Goal: Task Accomplishment & Management: Manage account settings

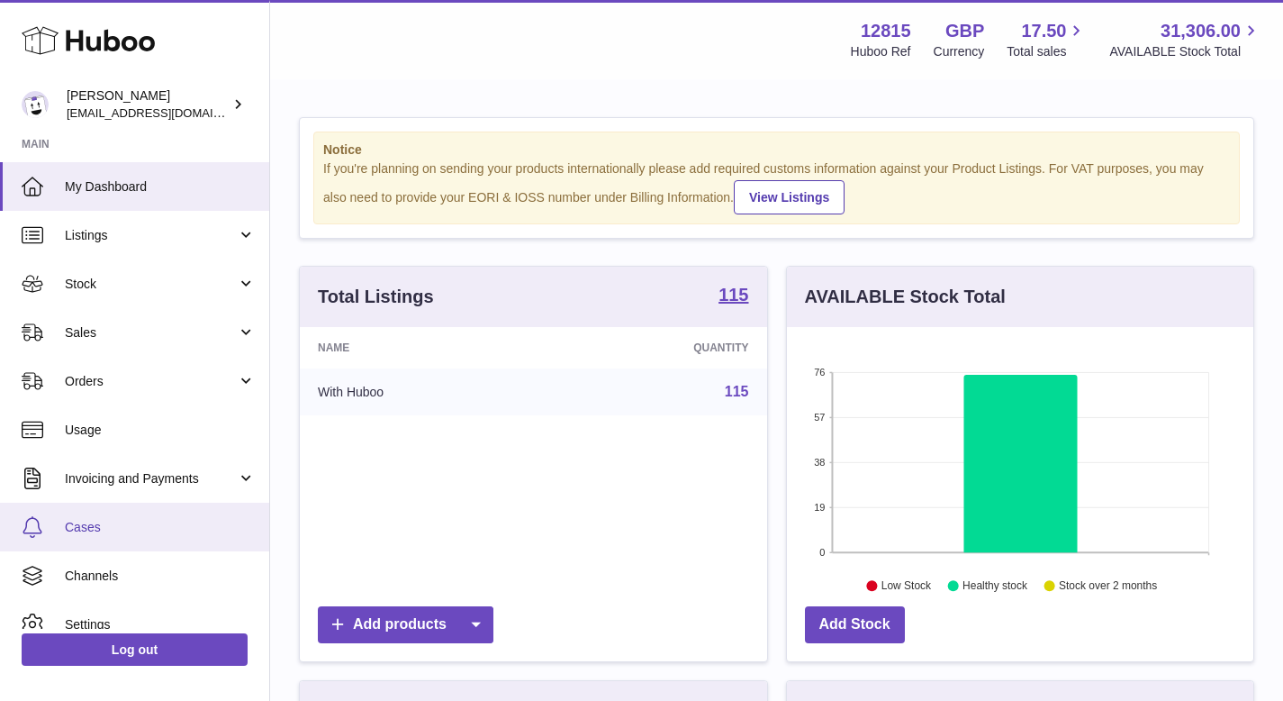
scroll to position [68, 0]
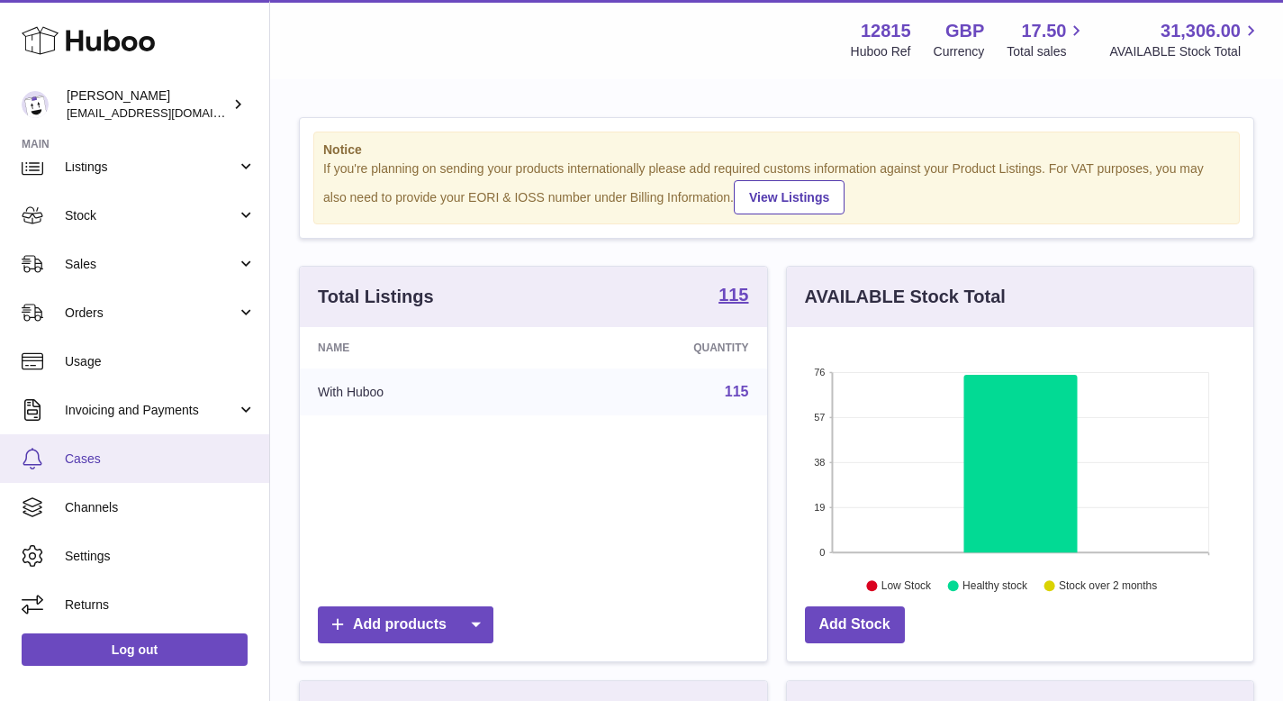
click at [122, 448] on link "Cases" at bounding box center [134, 458] width 269 height 49
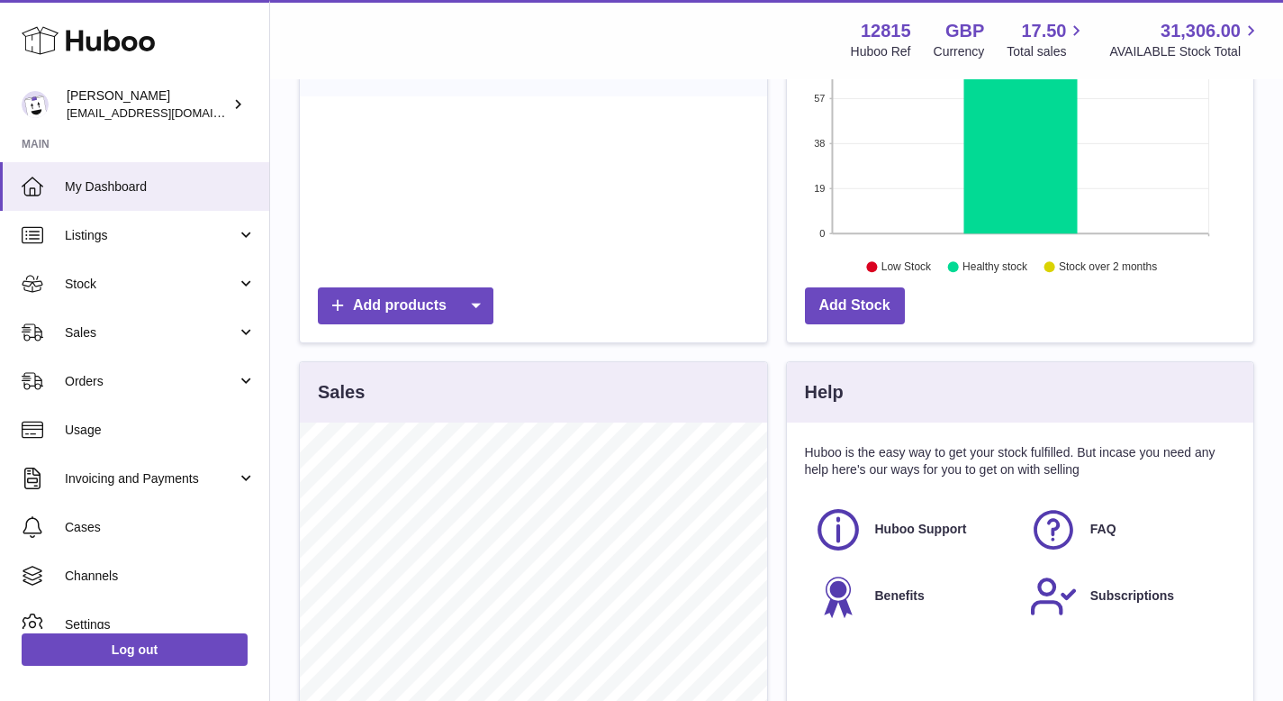
scroll to position [482, 0]
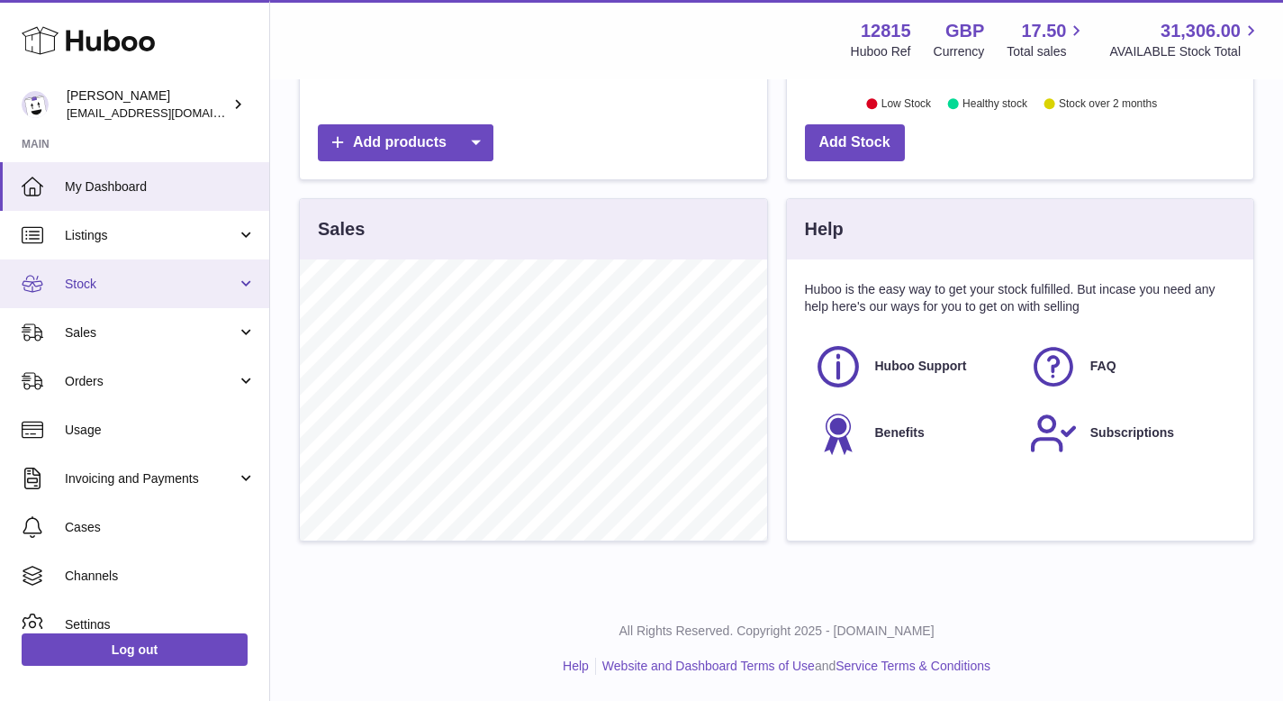
click at [144, 272] on link "Stock" at bounding box center [134, 283] width 269 height 49
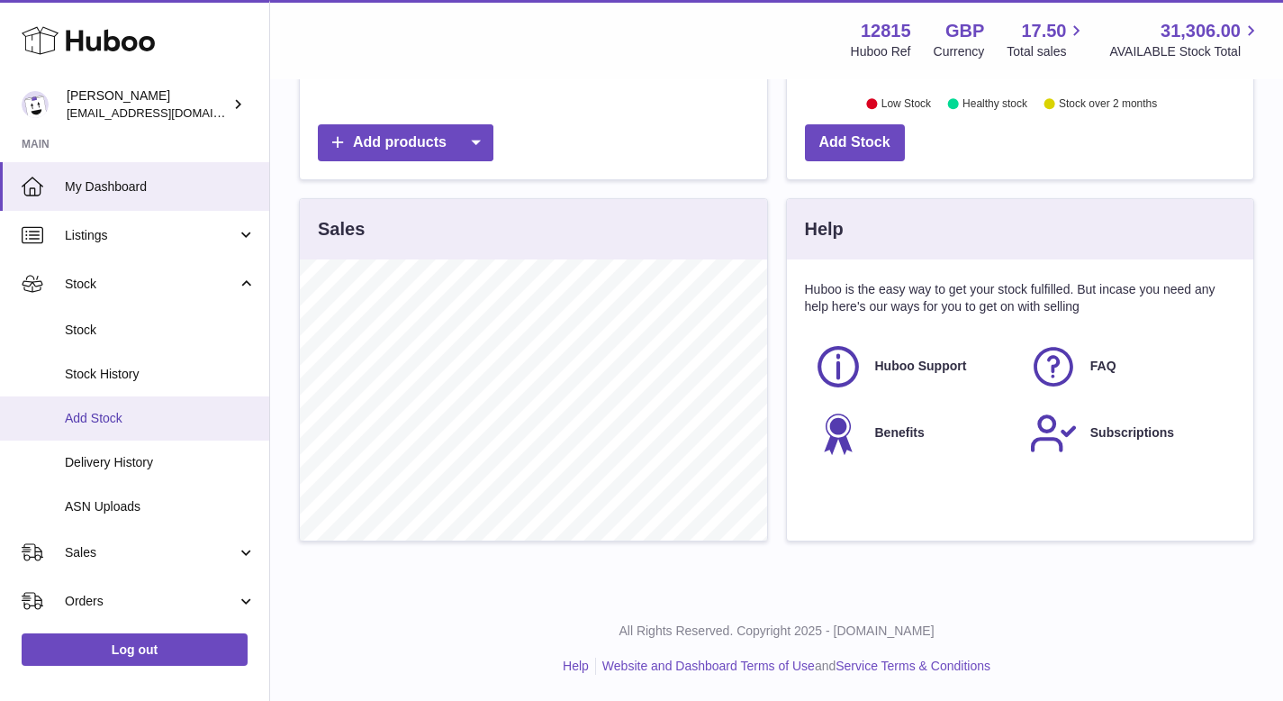
click at [139, 403] on link "Add Stock" at bounding box center [134, 418] width 269 height 44
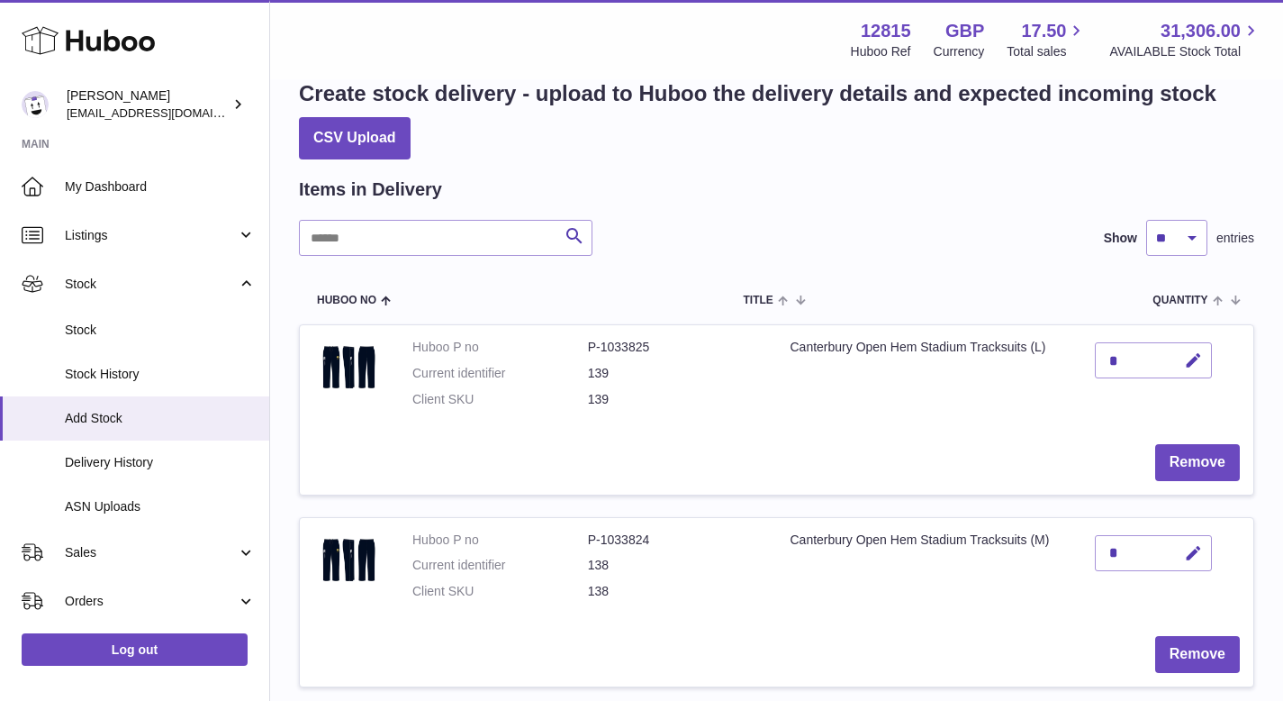
scroll to position [36, 0]
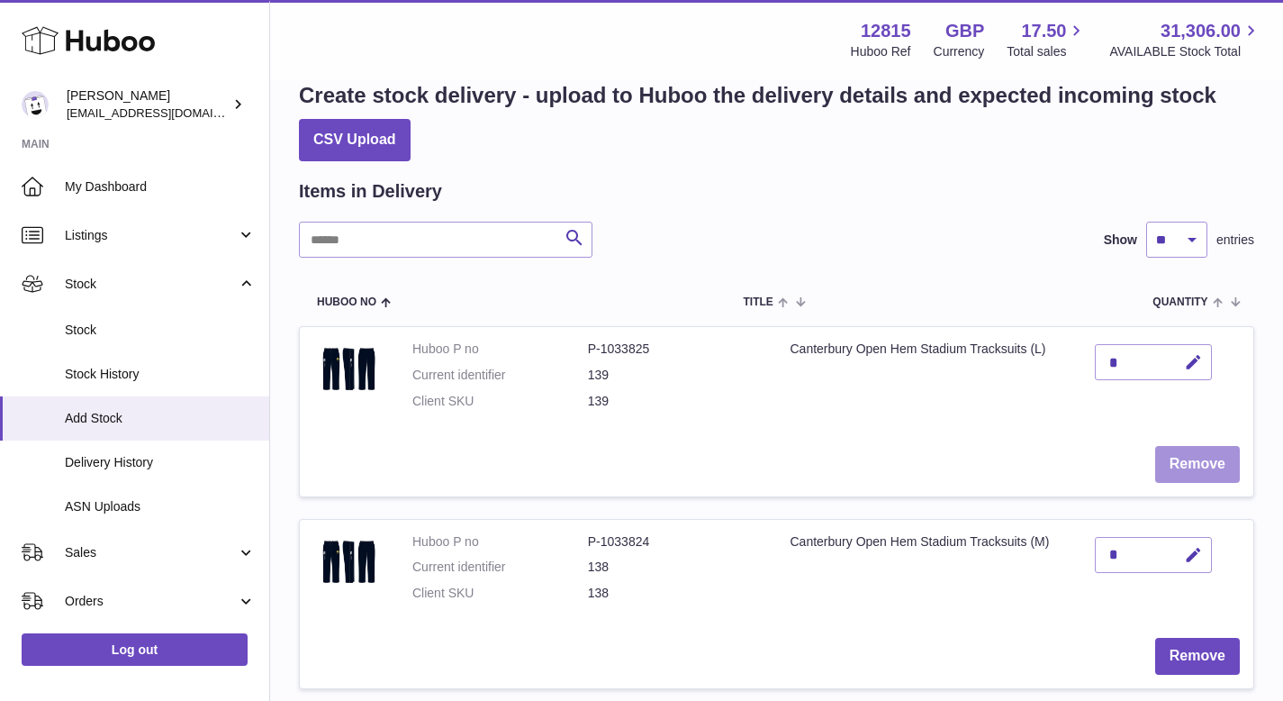
click at [1173, 464] on button "Remove" at bounding box center [1197, 464] width 85 height 37
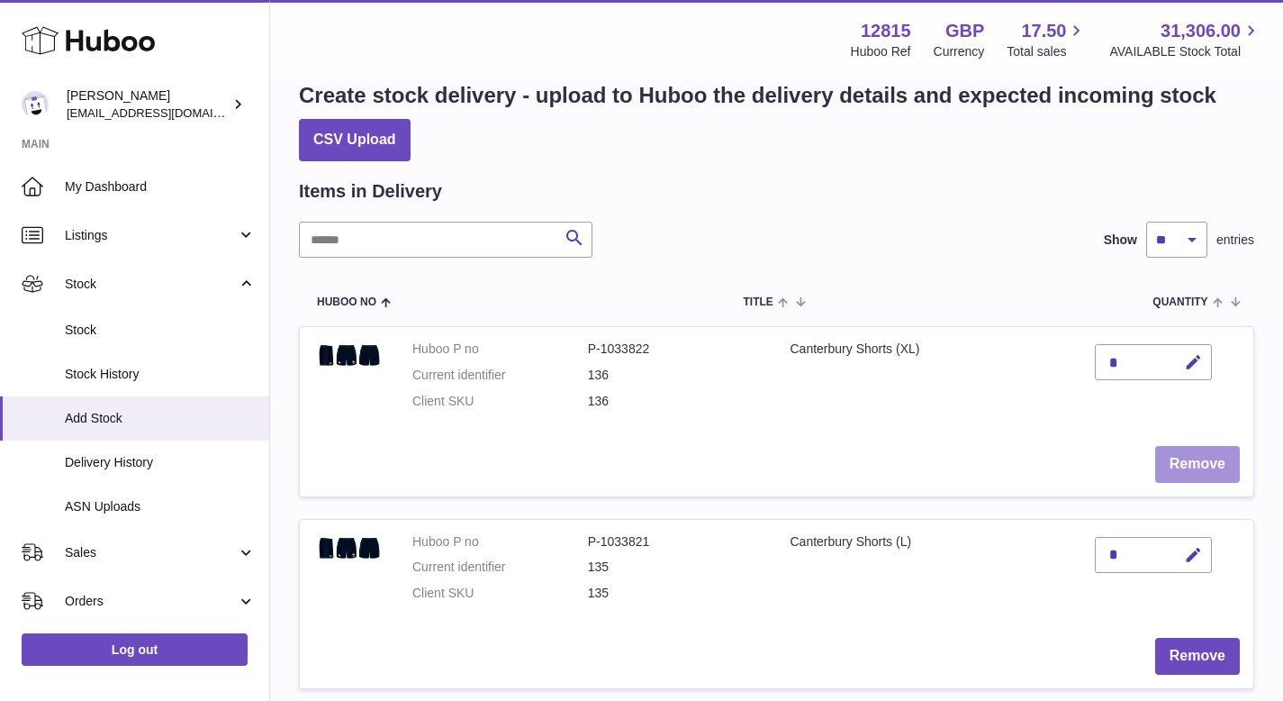
click at [1177, 464] on button "Remove" at bounding box center [1197, 464] width 85 height 37
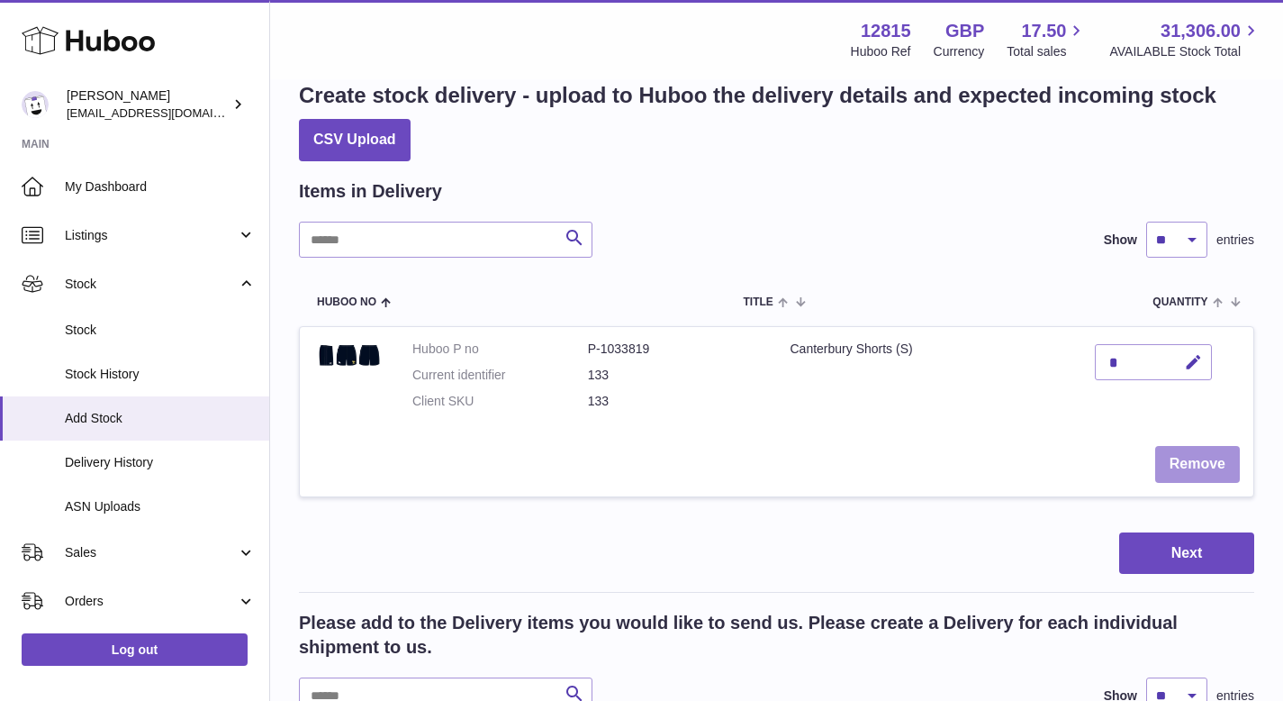
click at [1177, 464] on button "Remove" at bounding box center [1197, 464] width 85 height 37
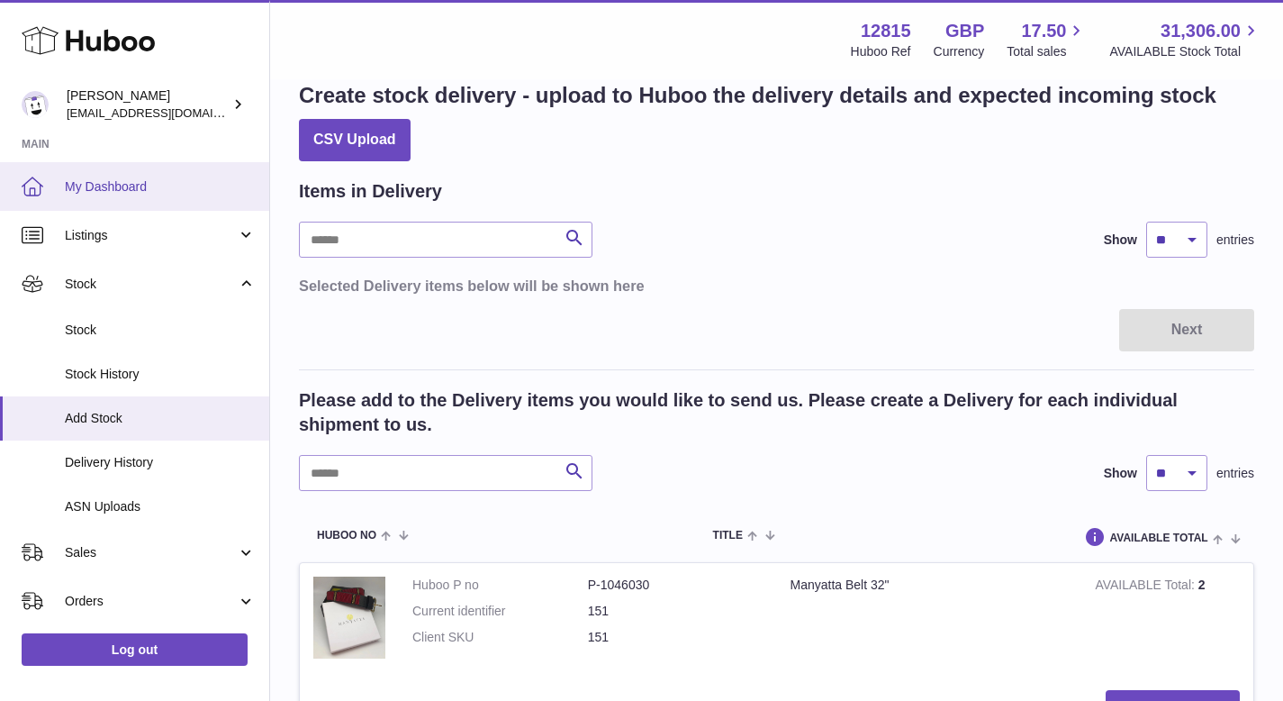
click at [129, 176] on link "My Dashboard" at bounding box center [134, 186] width 269 height 49
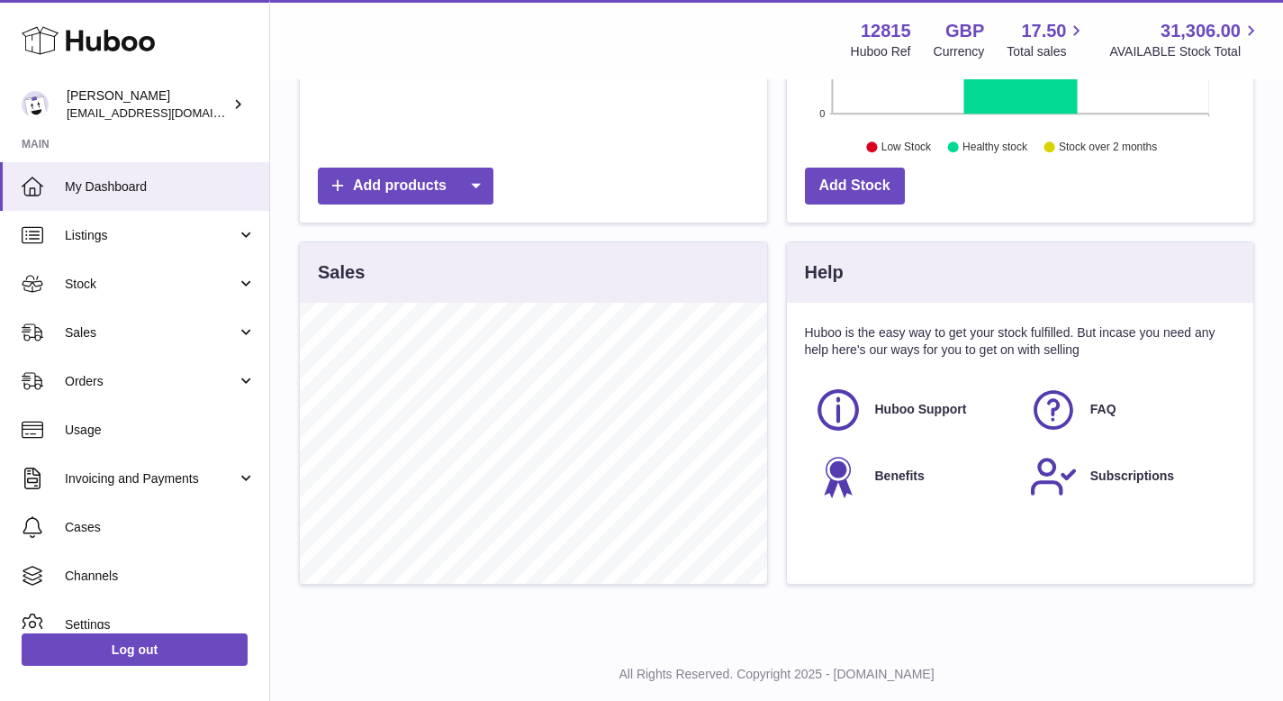
scroll to position [453, 0]
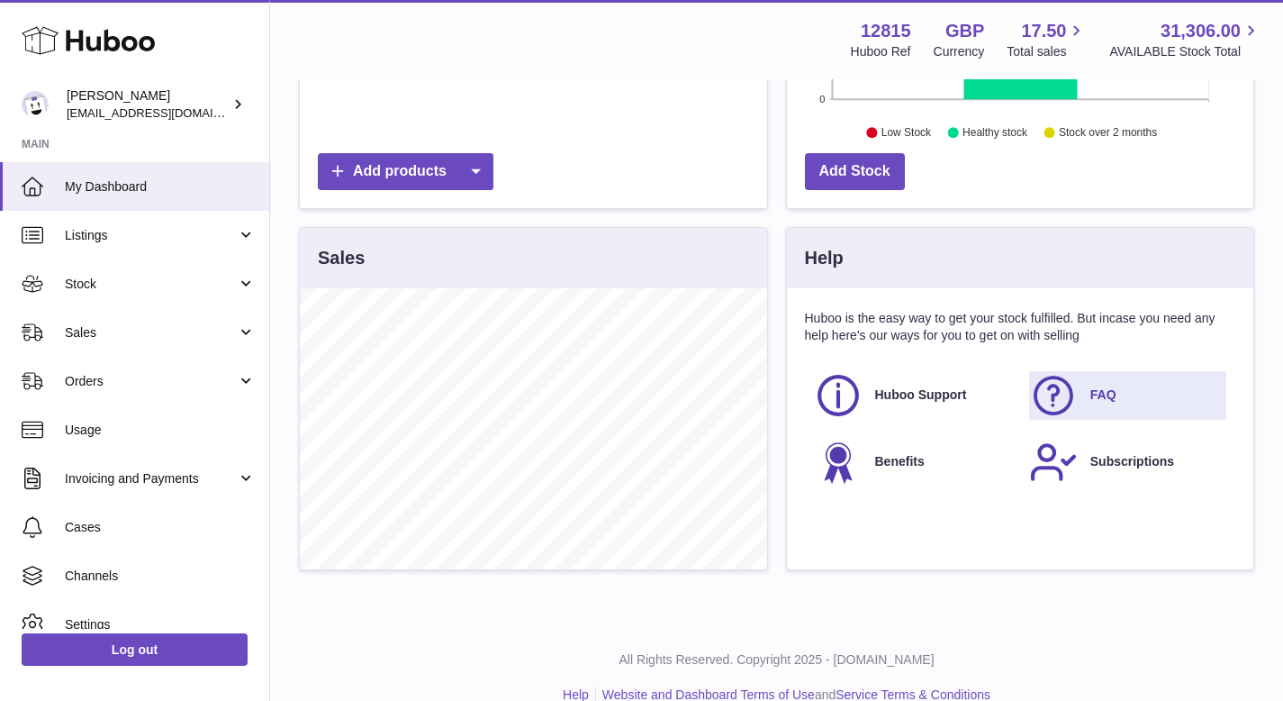
click at [1119, 389] on link "FAQ" at bounding box center [1127, 395] width 197 height 49
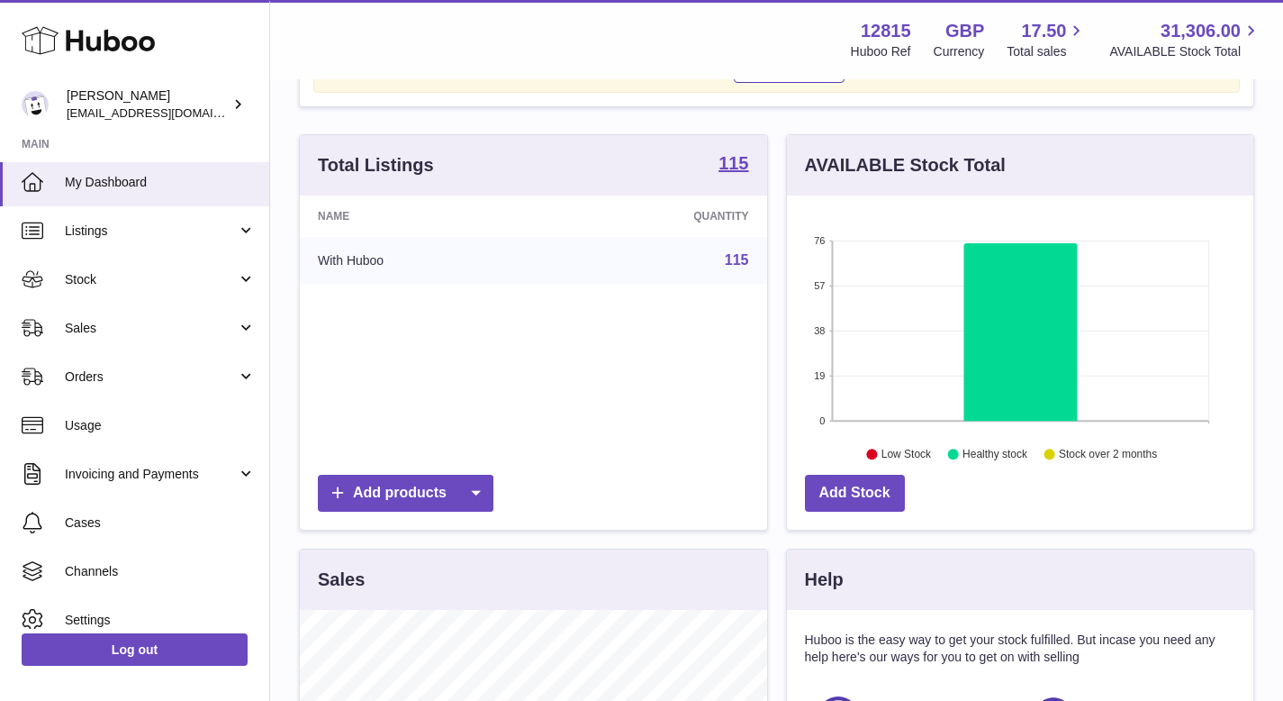
scroll to position [0, 0]
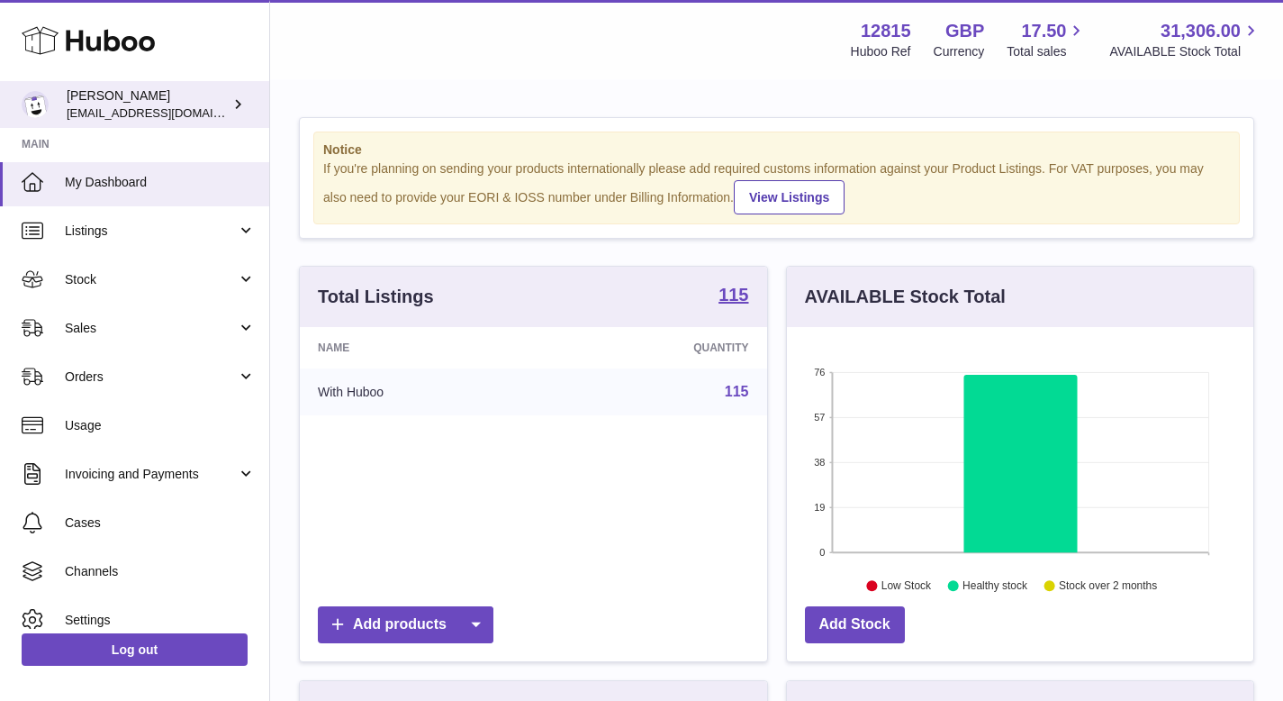
click at [152, 99] on div "James shophawksclub@gmail.com" at bounding box center [148, 104] width 162 height 34
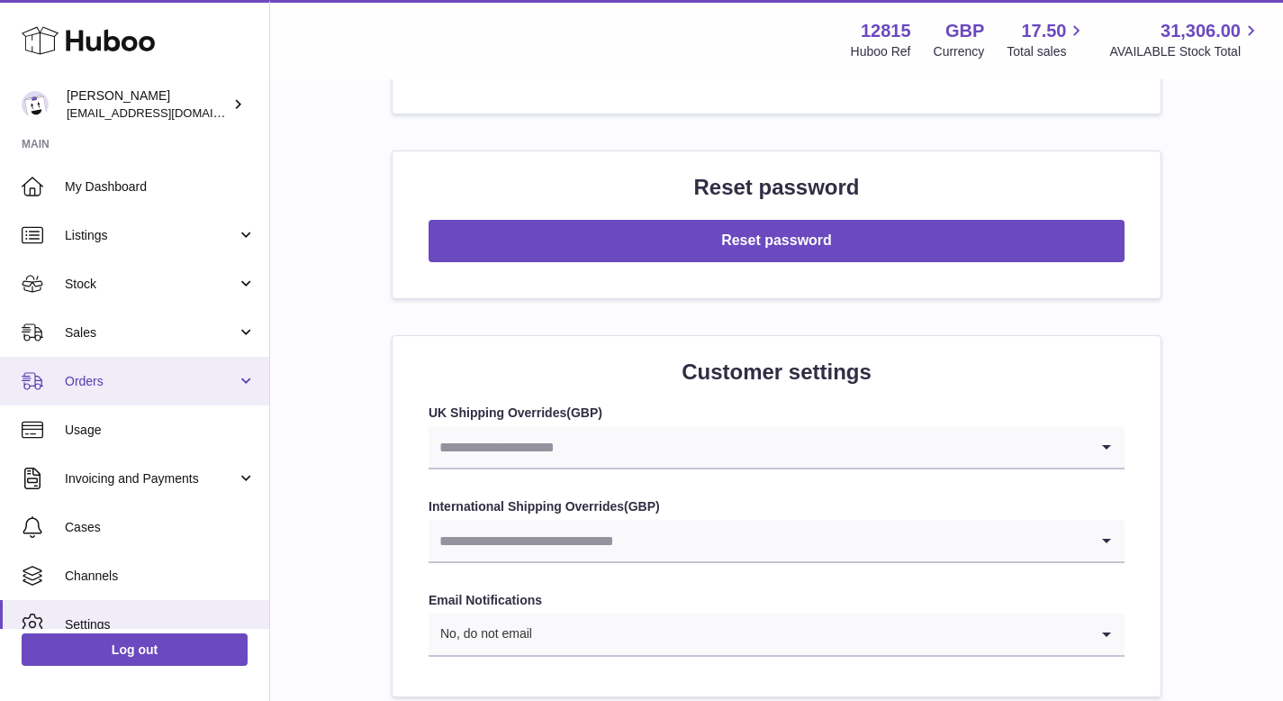
scroll to position [1, 0]
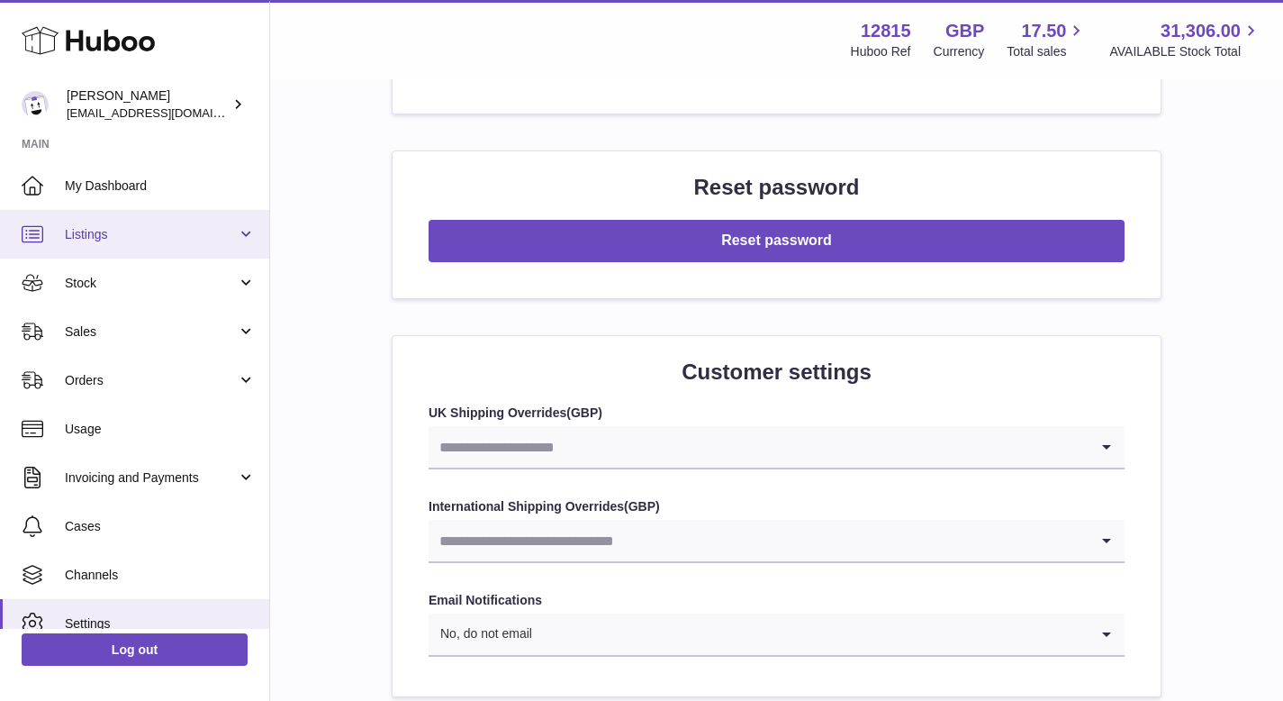
click at [181, 239] on span "Listings" at bounding box center [151, 234] width 172 height 17
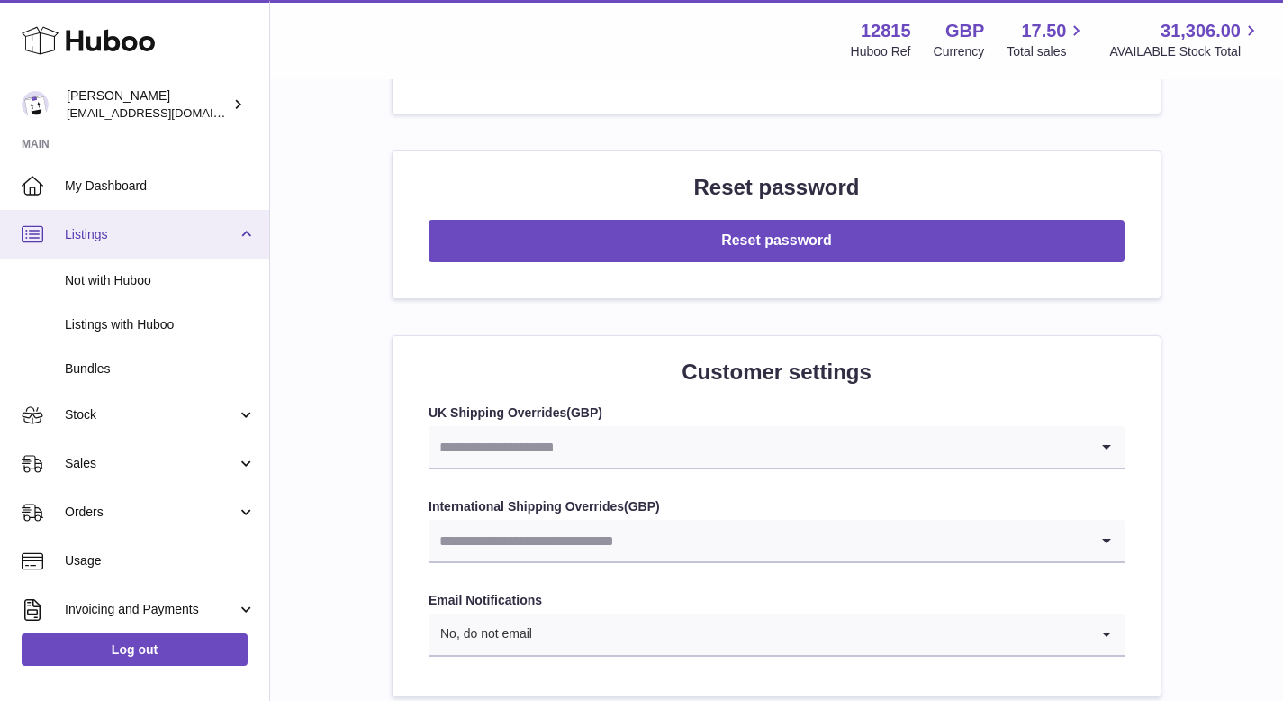
click at [181, 239] on span "Listings" at bounding box center [151, 234] width 172 height 17
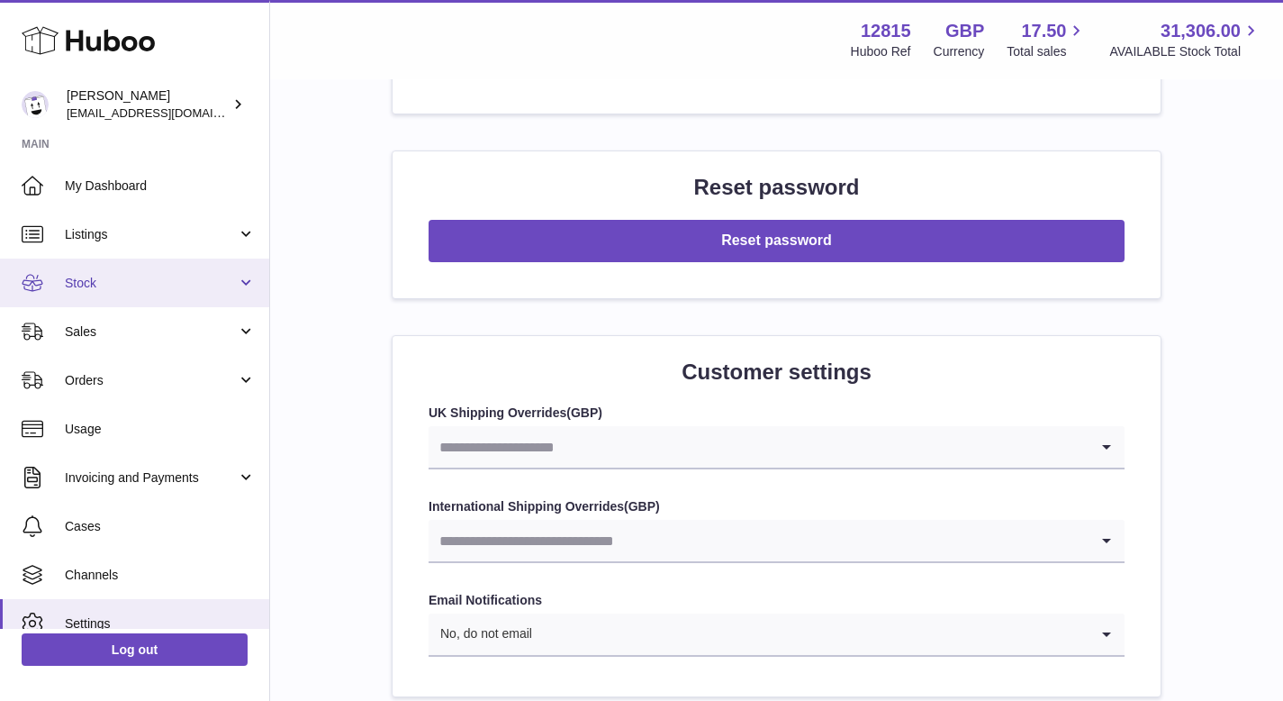
click at [137, 285] on span "Stock" at bounding box center [151, 283] width 172 height 17
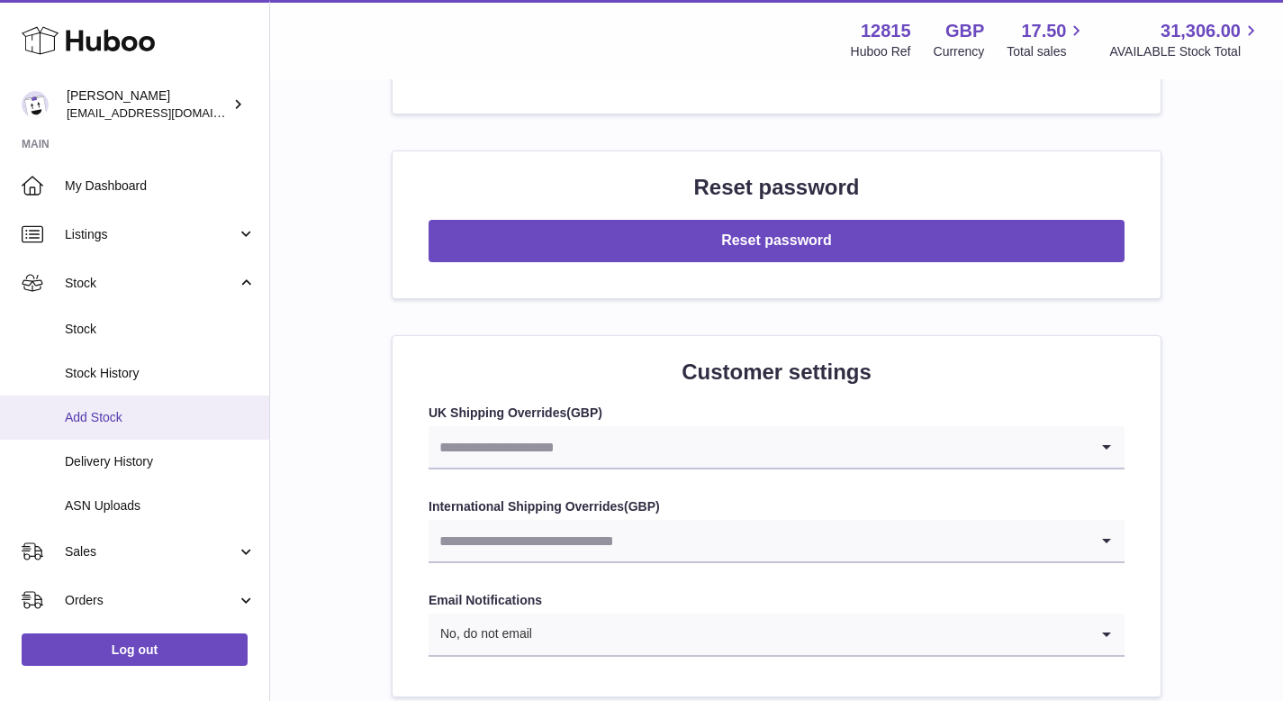
click at [139, 412] on span "Add Stock" at bounding box center [160, 417] width 191 height 17
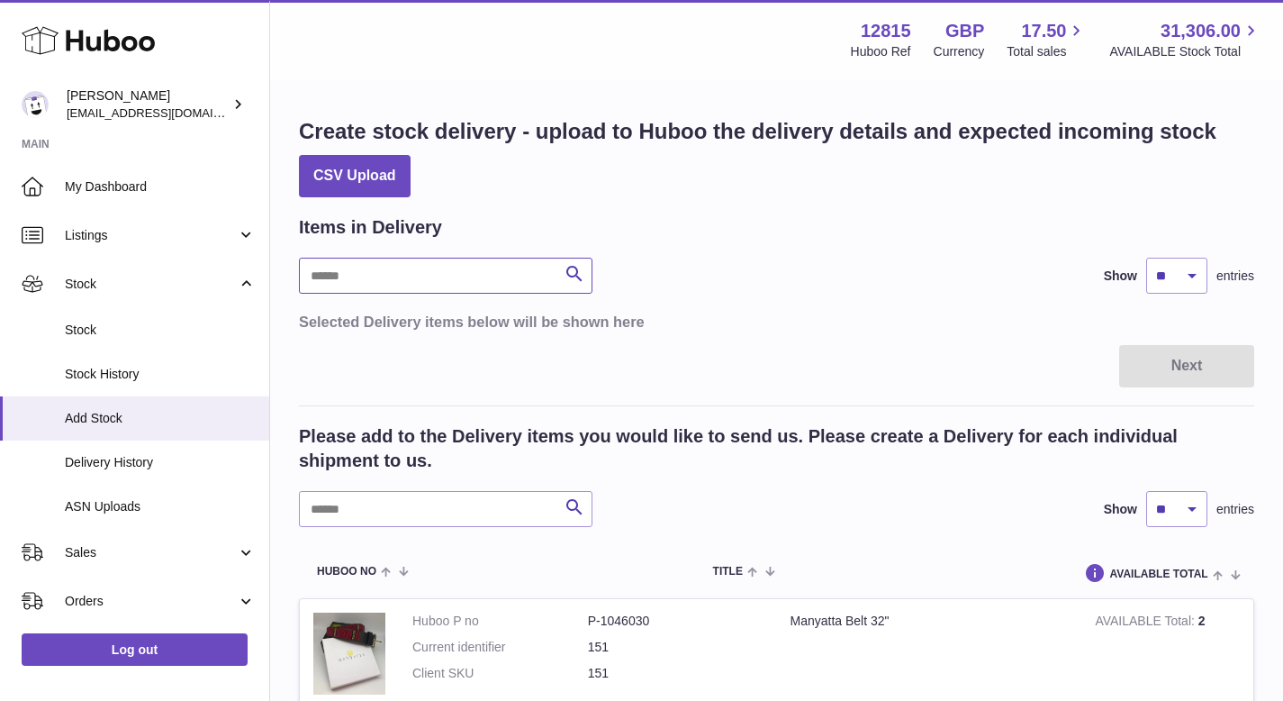
click at [462, 266] on input "text" at bounding box center [446, 276] width 294 height 36
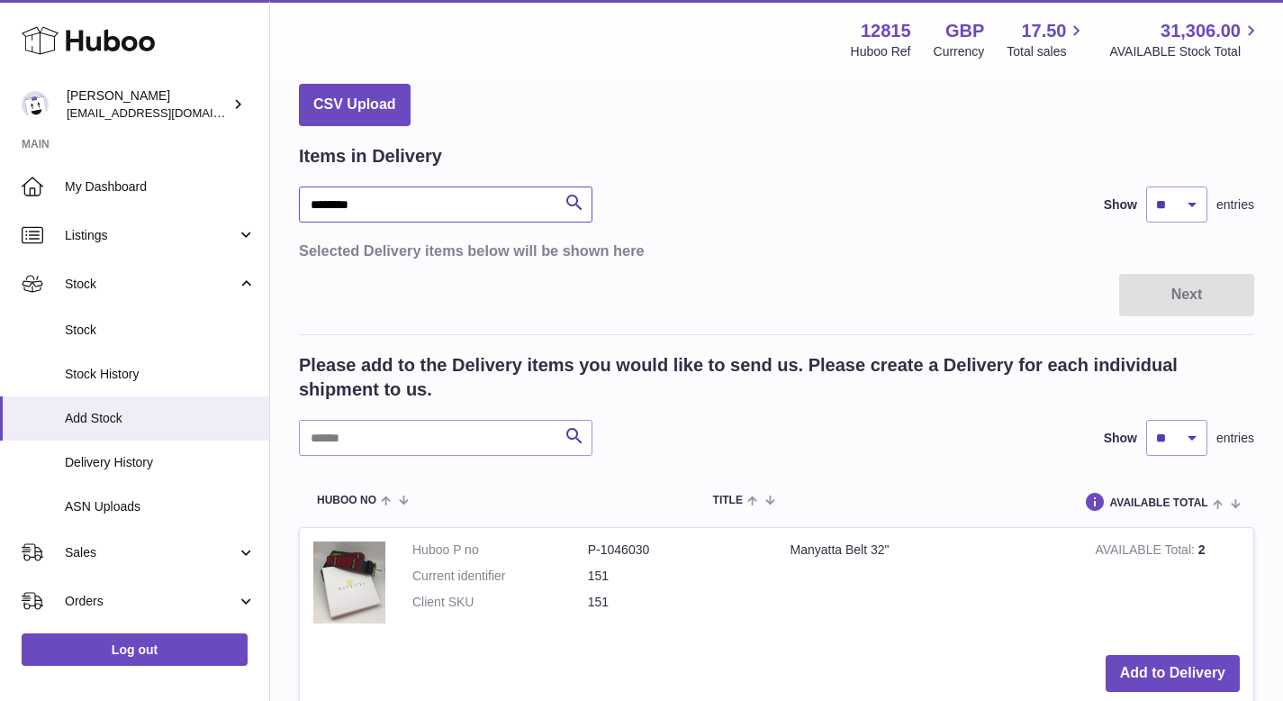
scroll to position [68, 0]
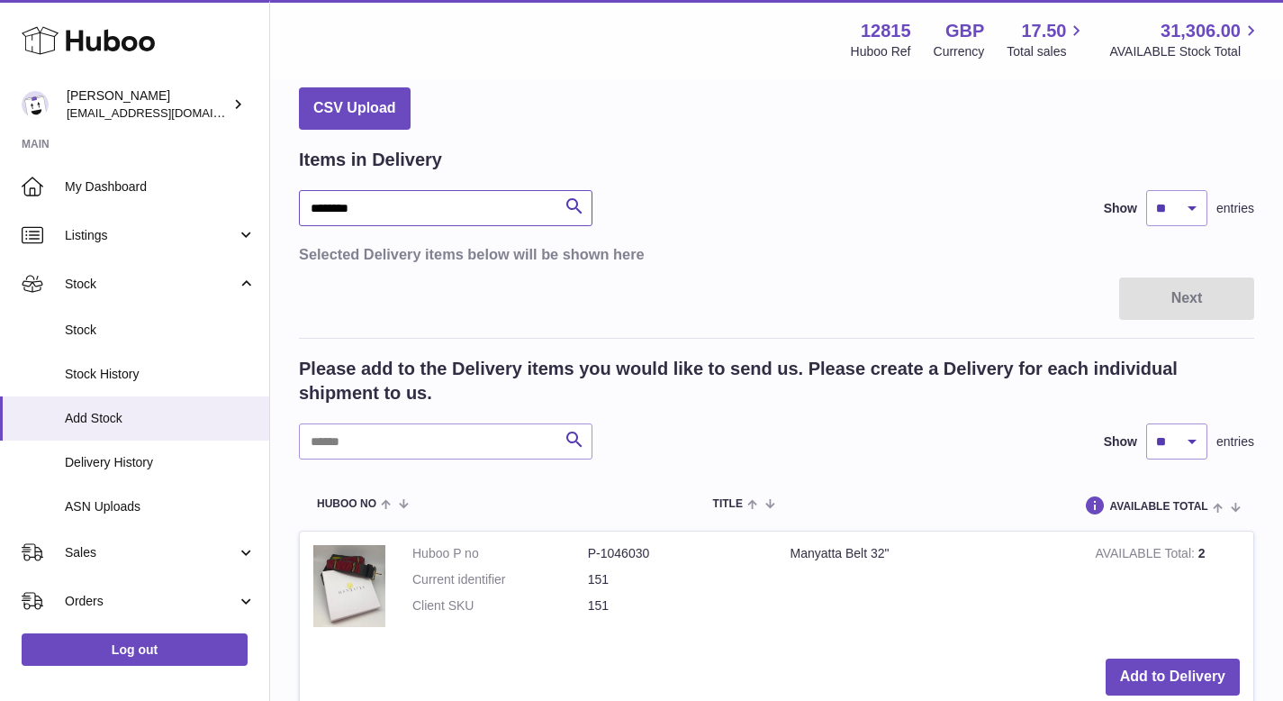
type input "********"
click at [569, 210] on icon "submit" at bounding box center [575, 206] width 22 height 23
click at [579, 193] on button "Search" at bounding box center [575, 208] width 36 height 36
click at [407, 440] on input "text" at bounding box center [446, 441] width 294 height 36
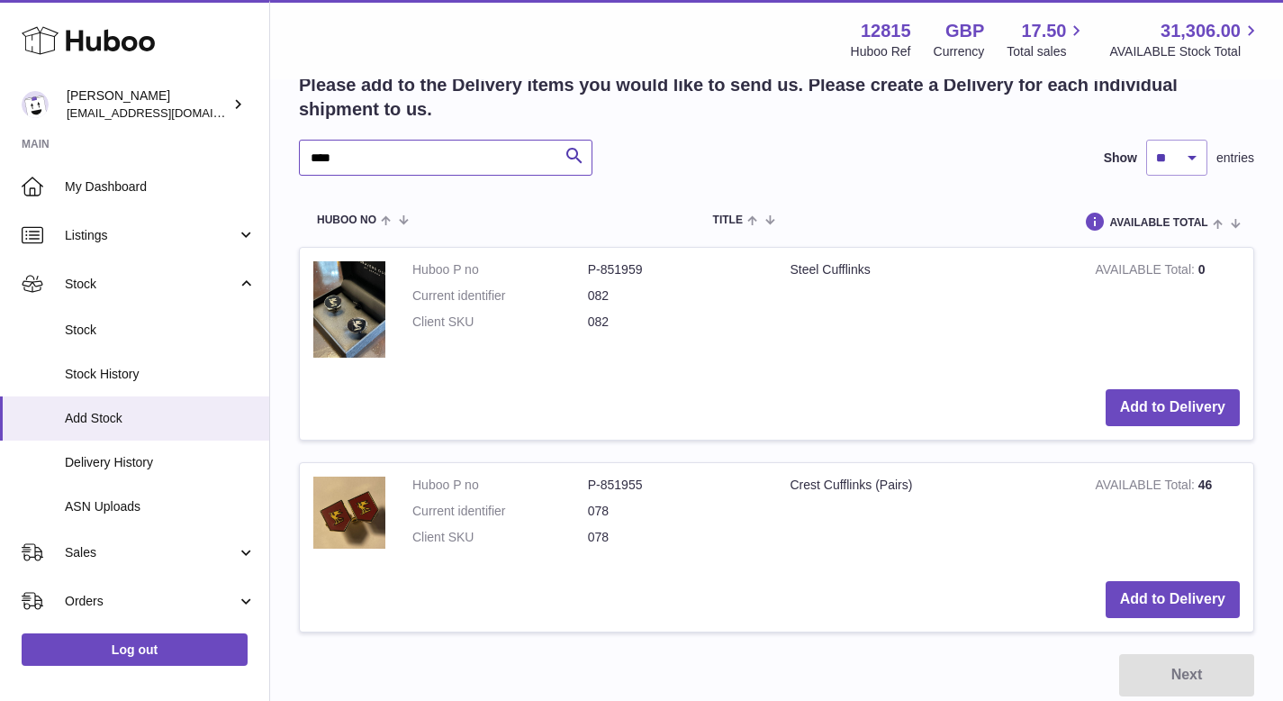
scroll to position [357, 0]
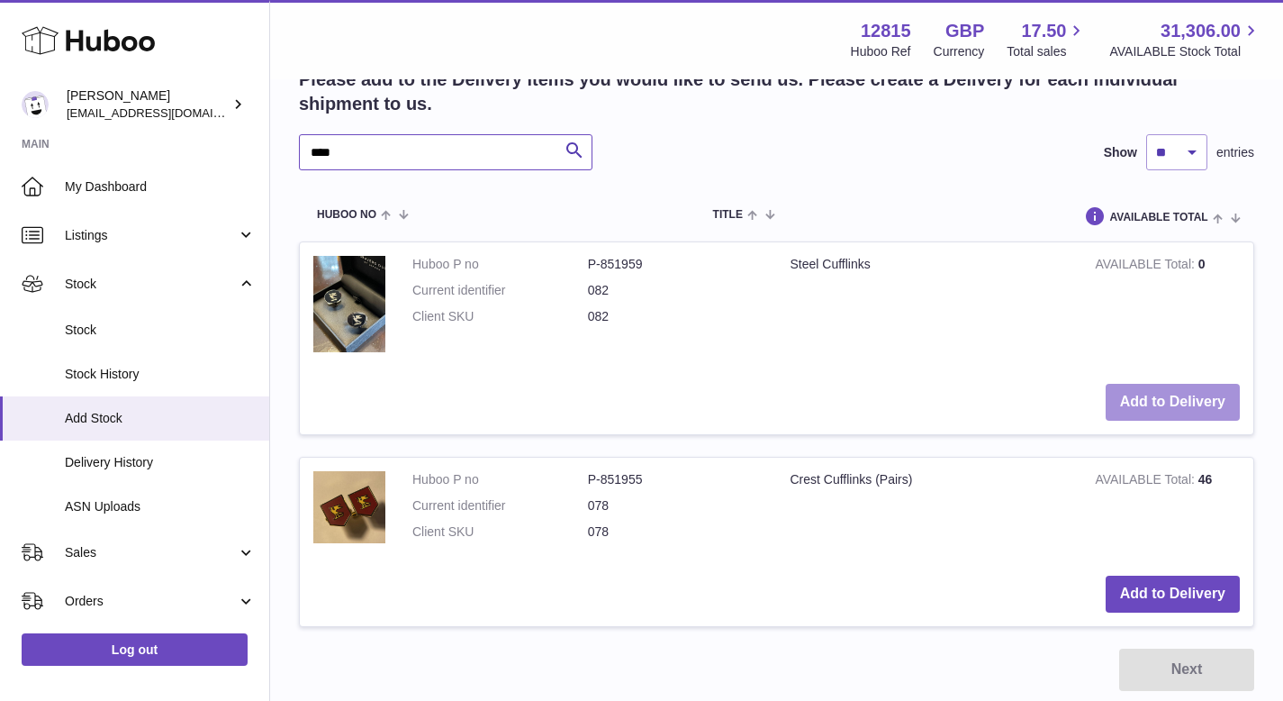
type input "****"
click at [1188, 394] on button "Add to Delivery" at bounding box center [1173, 402] width 134 height 37
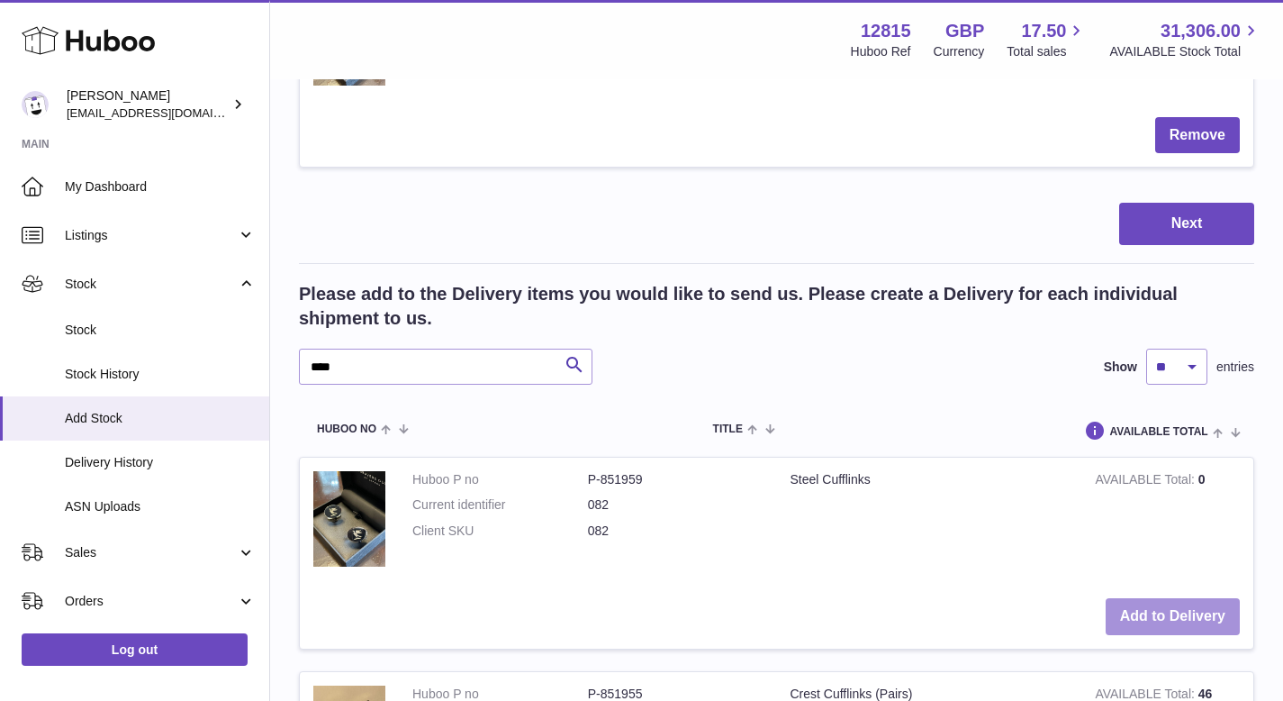
scroll to position [78, 0]
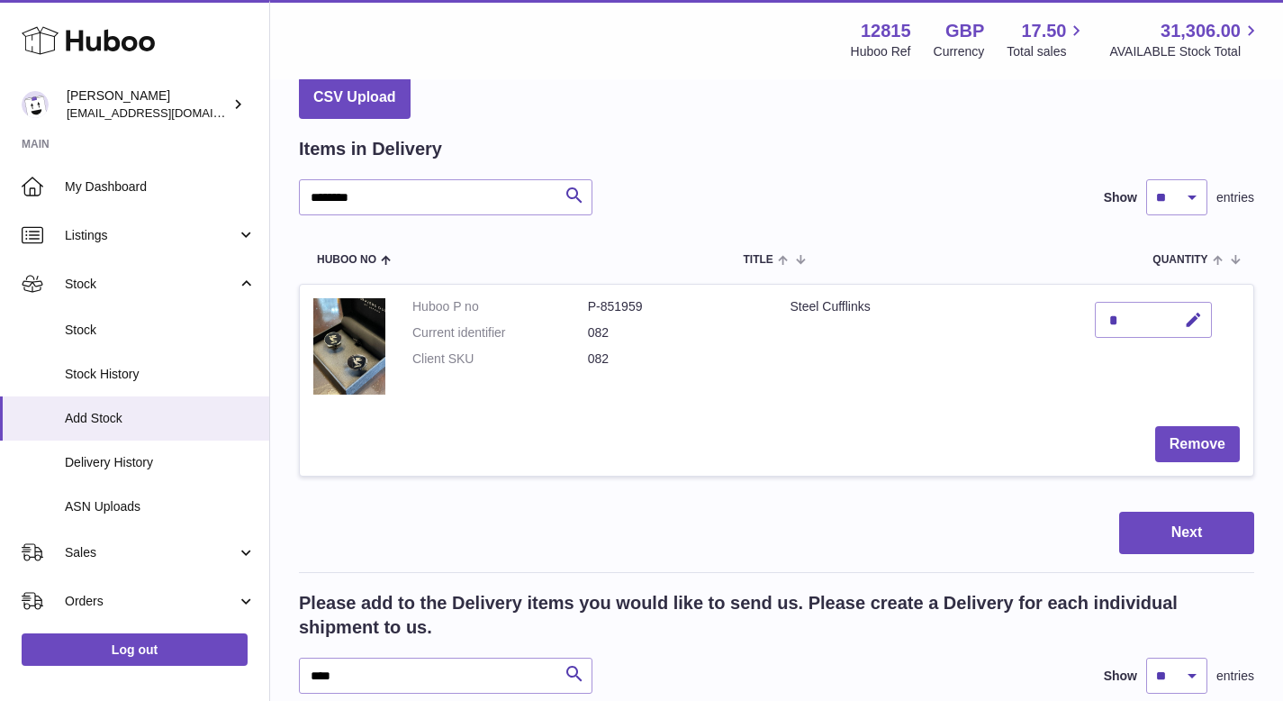
click at [406, 217] on div "Items in Delivery ******** Search Show ** ** ** *** entries Huboo no Title Quan…" at bounding box center [777, 317] width 956 height 361
click at [412, 204] on input "********" at bounding box center [446, 197] width 294 height 36
click at [960, 151] on div "Items in Delivery" at bounding box center [777, 149] width 956 height 24
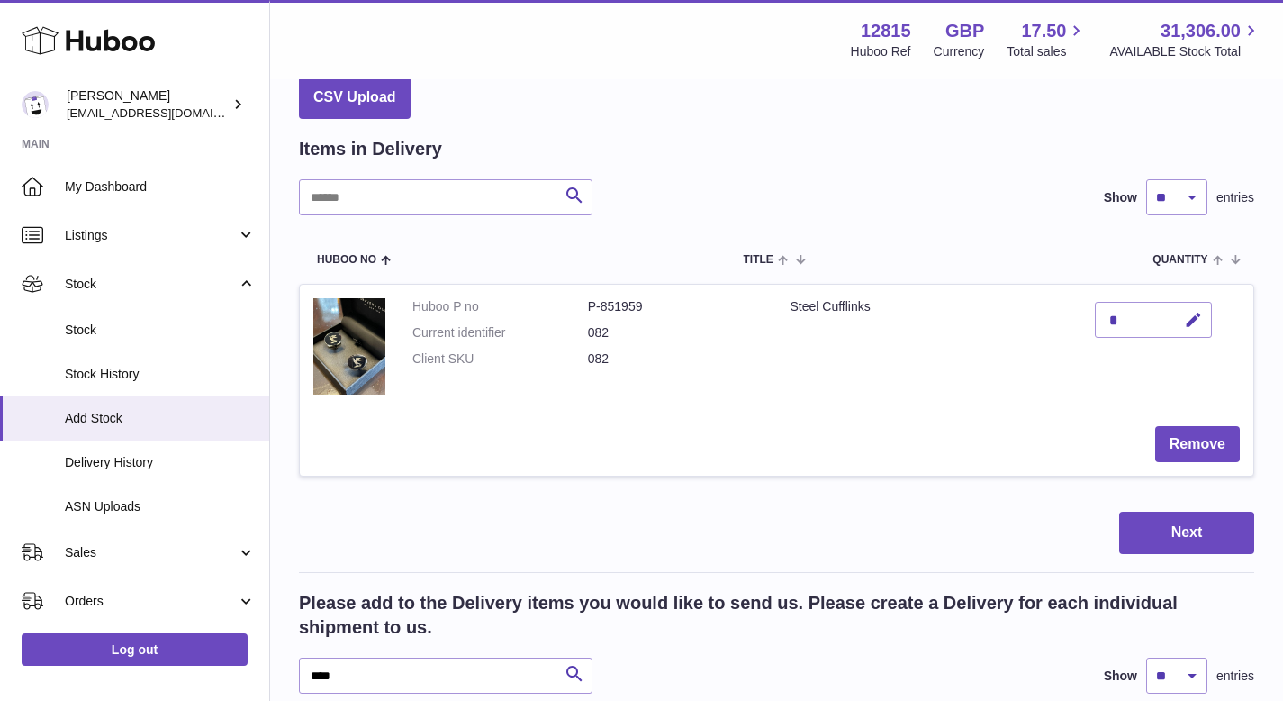
click at [1122, 313] on div "*" at bounding box center [1153, 320] width 117 height 36
click at [1200, 326] on icon "button" at bounding box center [1193, 320] width 19 height 19
type input "**"
click at [976, 514] on div "Next" at bounding box center [777, 533] width 956 height 42
click at [1128, 523] on button "Next" at bounding box center [1186, 533] width 135 height 42
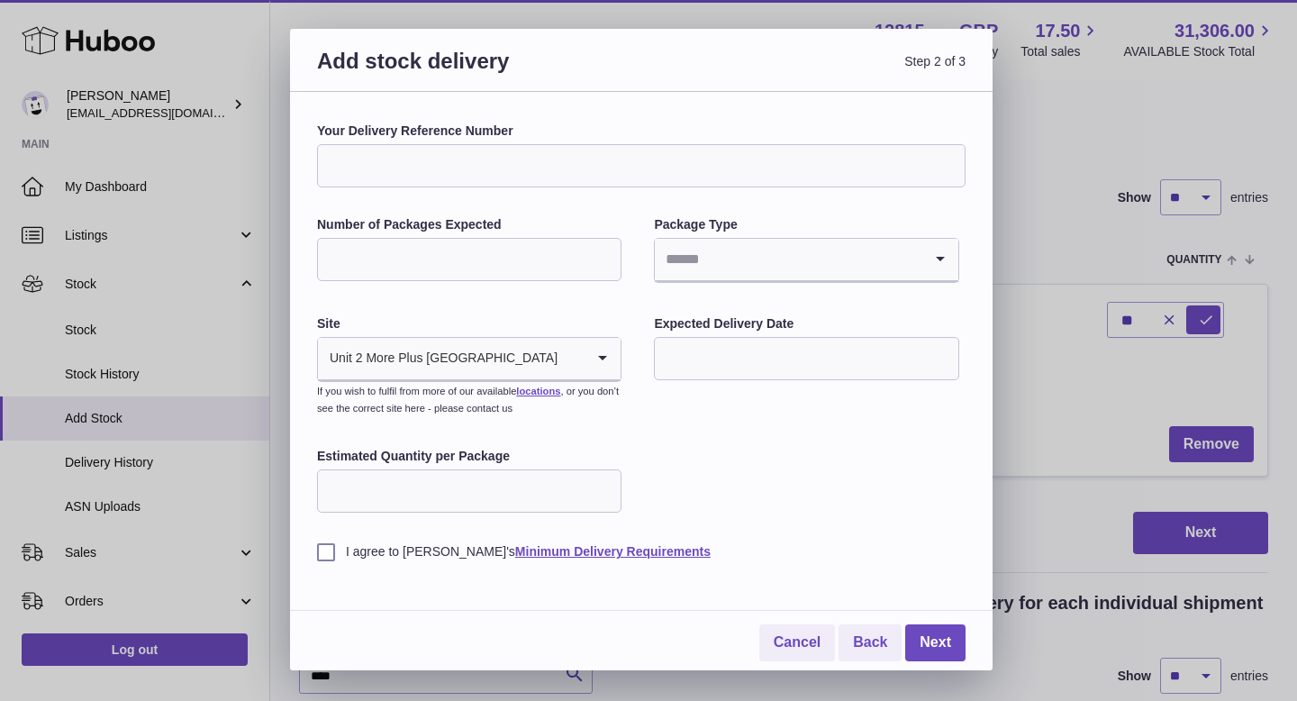
click at [585, 160] on input "Your Delivery Reference Number" at bounding box center [641, 165] width 648 height 43
click at [485, 340] on div "Unit 2 More Plus Central Park" at bounding box center [451, 358] width 267 height 41
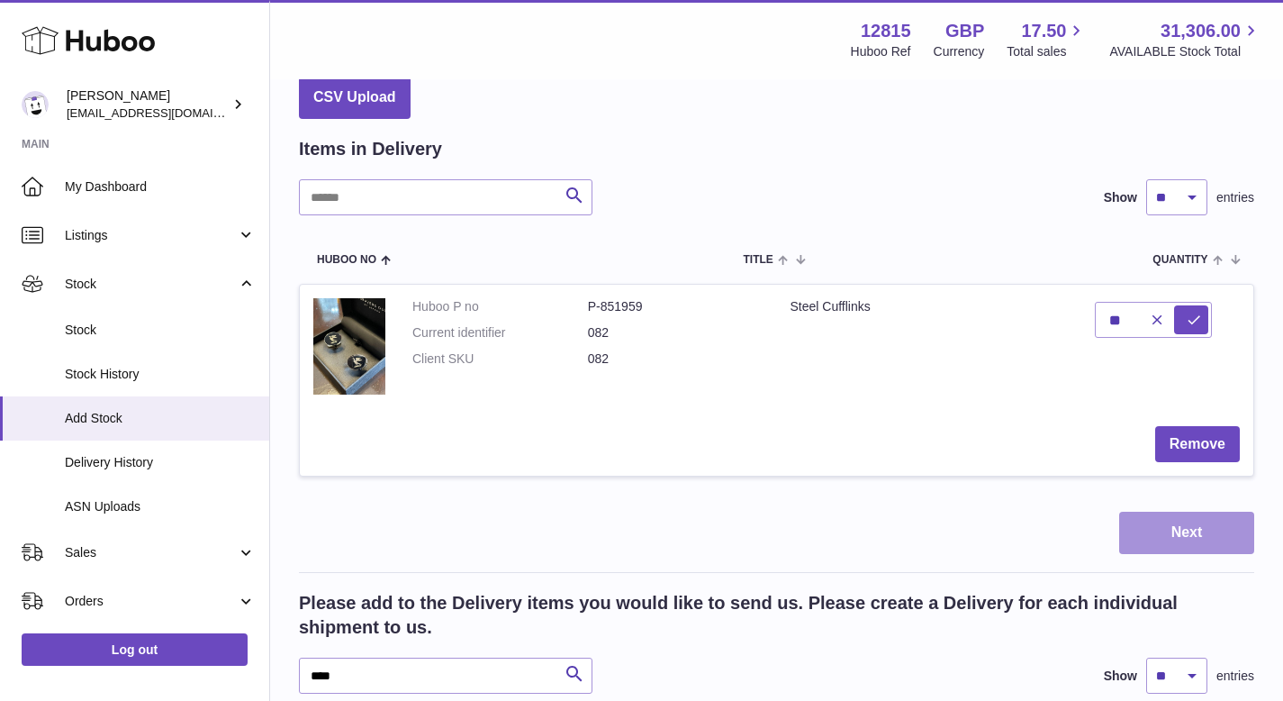
click at [1166, 531] on button "Next" at bounding box center [1186, 533] width 135 height 42
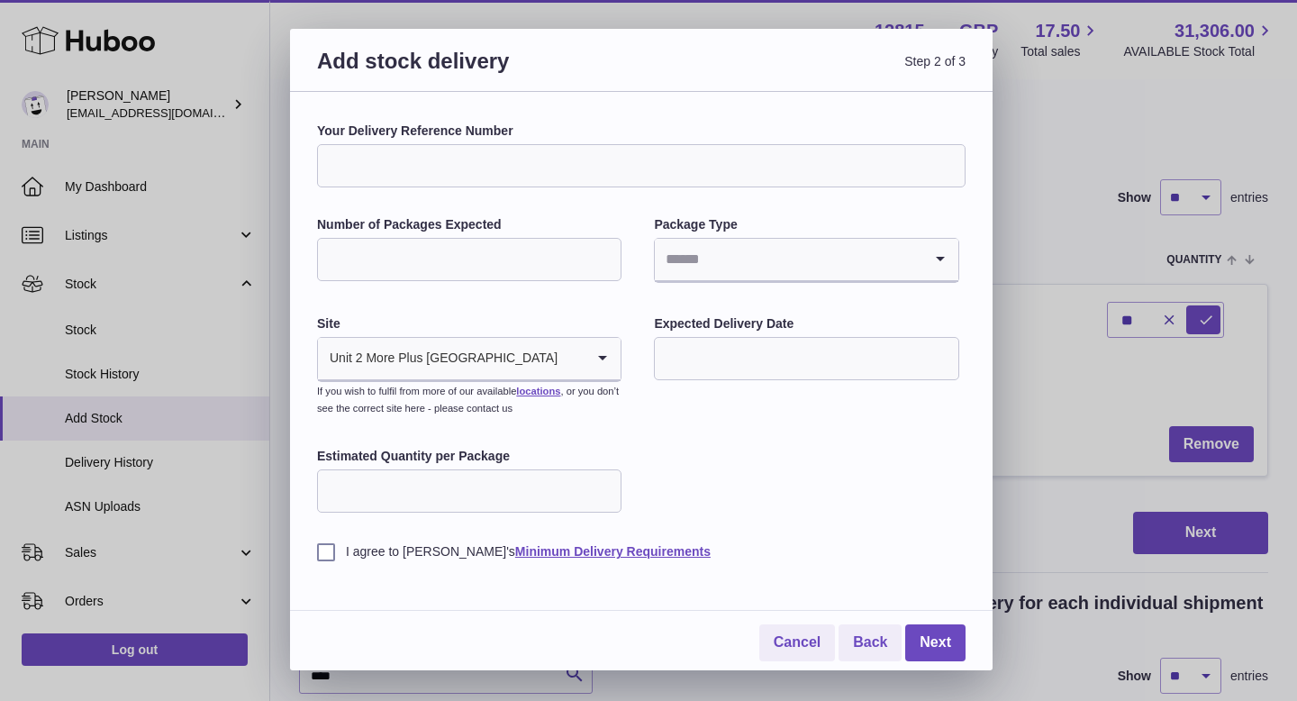
click at [510, 151] on input "Your Delivery Reference Number" at bounding box center [641, 165] width 648 height 43
click at [528, 246] on input "Number of Packages Expected" at bounding box center [469, 259] width 304 height 43
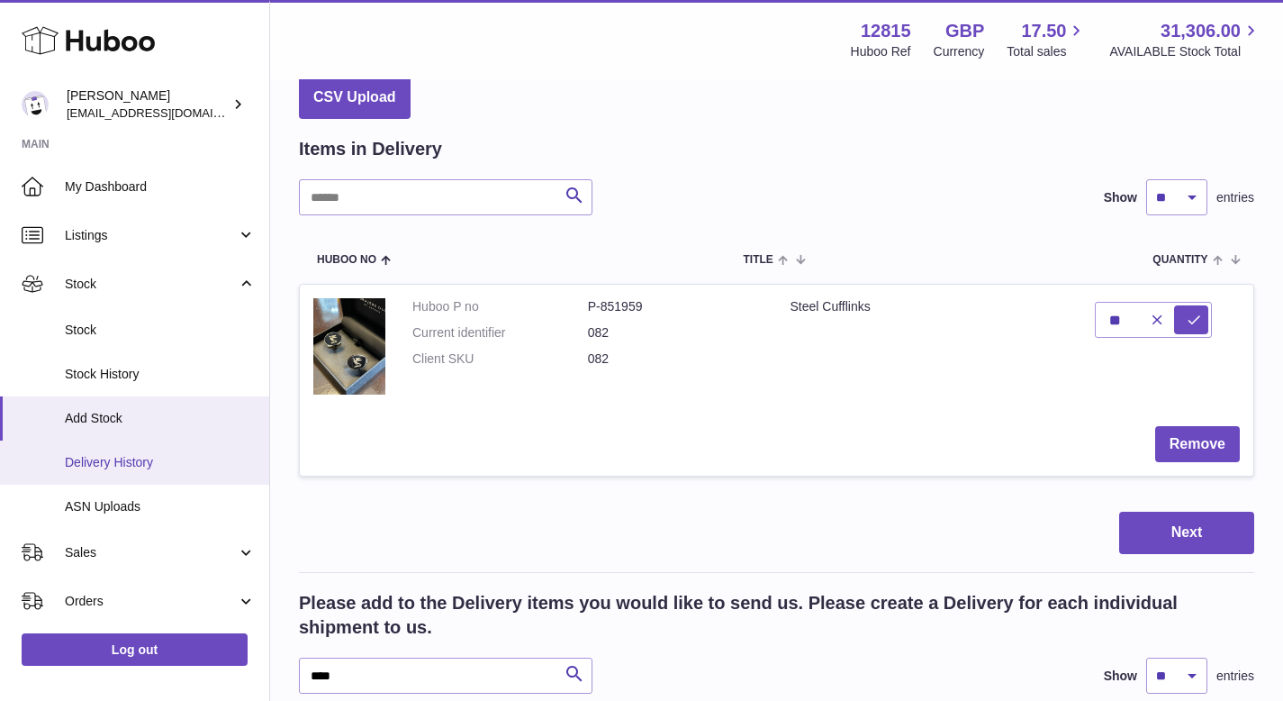
click at [171, 451] on link "Delivery History" at bounding box center [134, 462] width 269 height 44
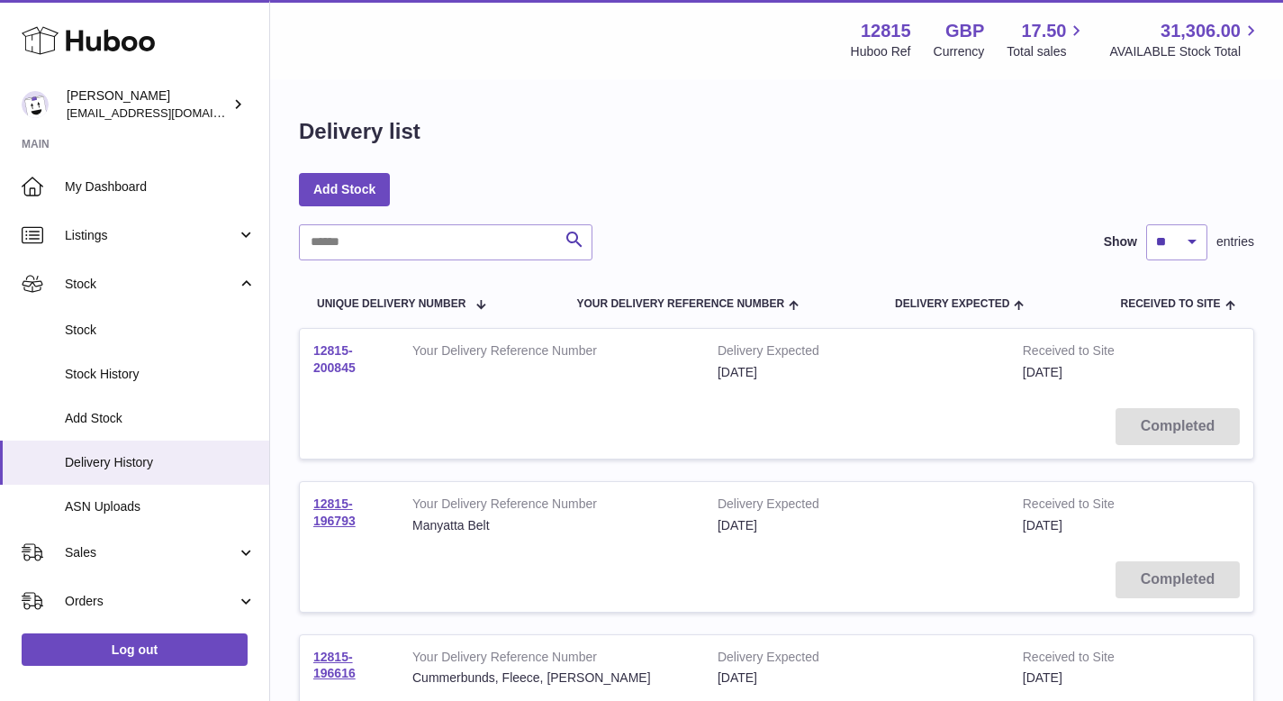
click at [335, 349] on link "12815-200845" at bounding box center [334, 359] width 42 height 32
click at [353, 190] on link "Add Stock" at bounding box center [344, 189] width 91 height 32
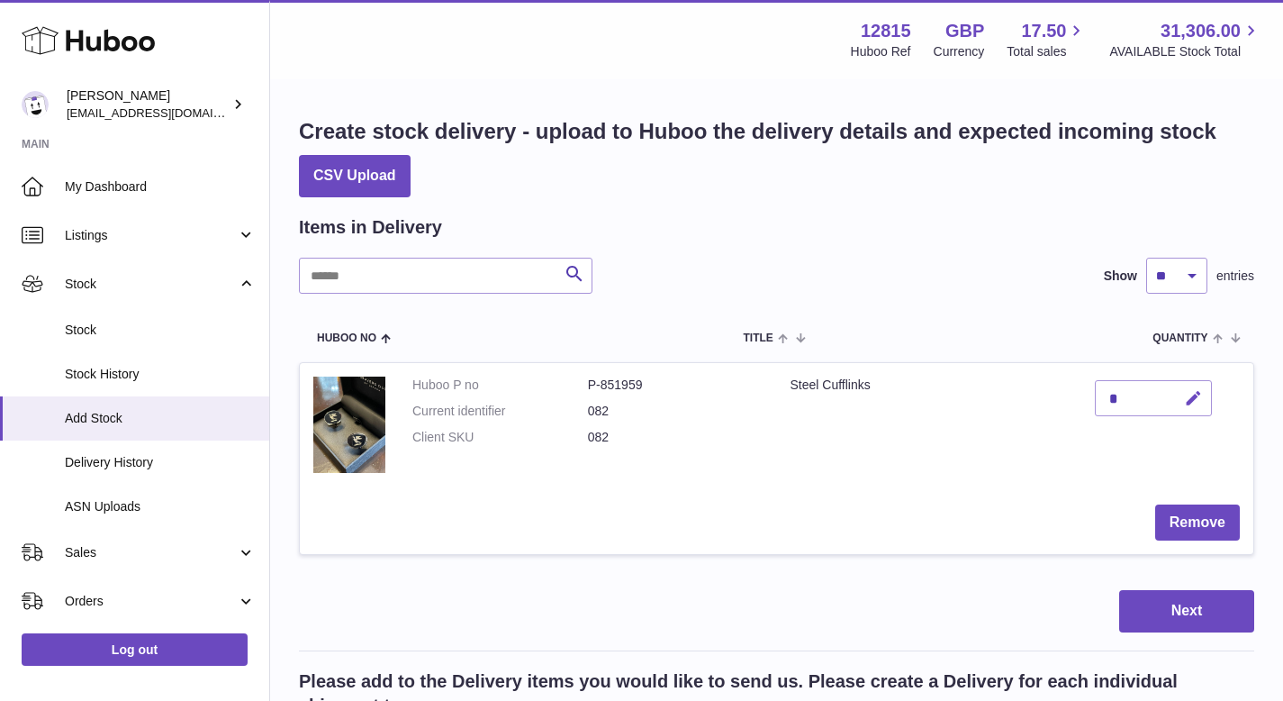
click at [1188, 400] on icon "button" at bounding box center [1193, 398] width 19 height 19
type input "**"
click at [1001, 619] on div "Next" at bounding box center [777, 611] width 956 height 42
click at [1196, 399] on icon "submit" at bounding box center [1194, 398] width 16 height 16
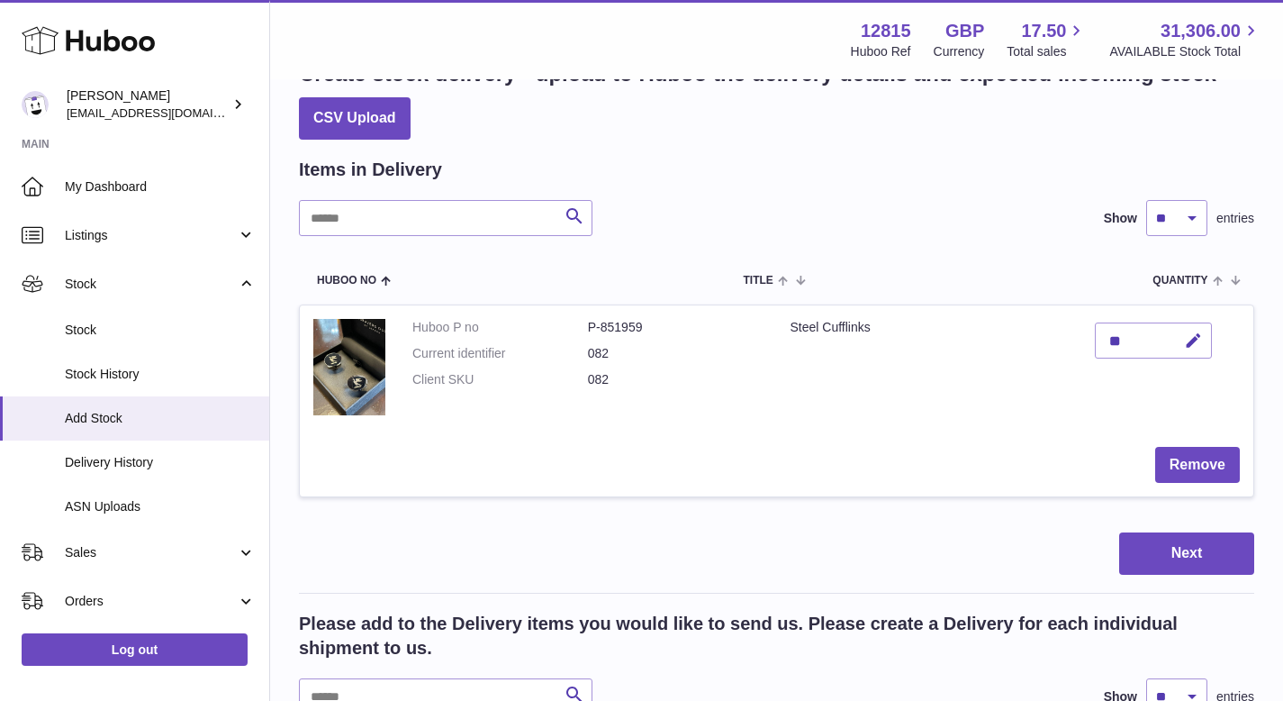
scroll to position [61, 0]
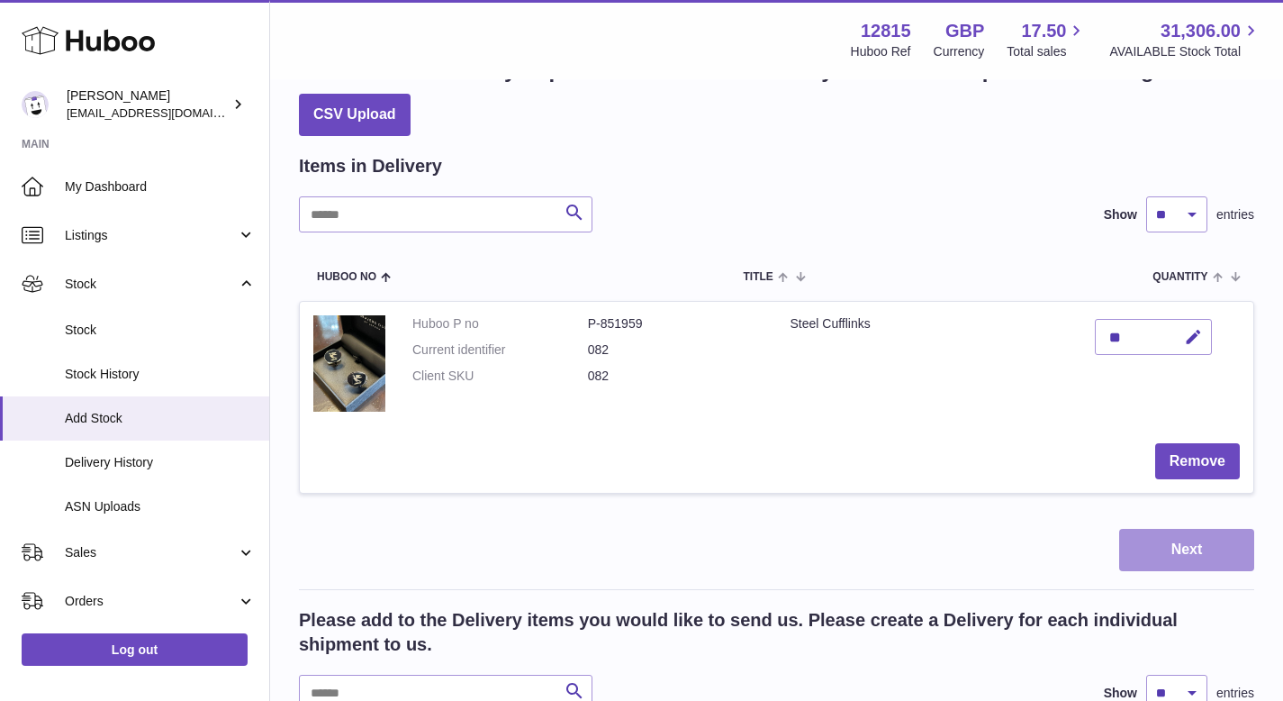
click at [1163, 551] on button "Next" at bounding box center [1186, 550] width 135 height 42
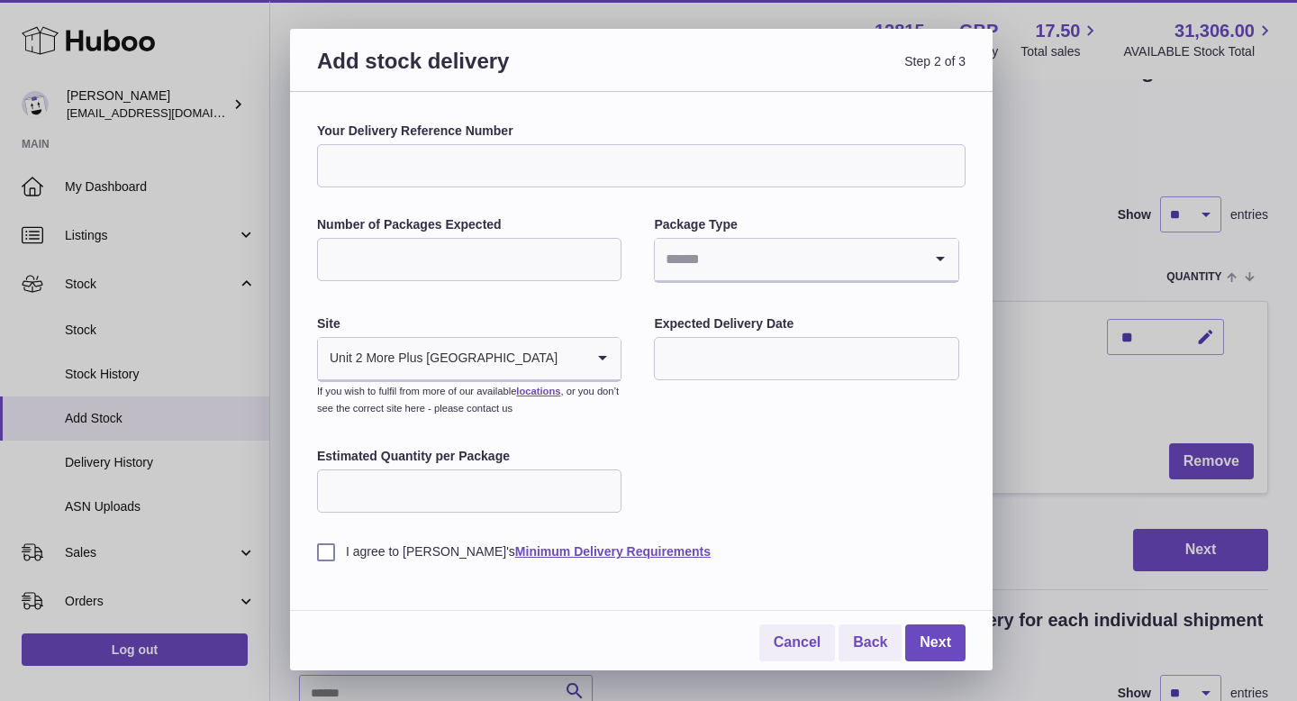
click at [584, 168] on input "Your Delivery Reference Number" at bounding box center [641, 165] width 648 height 43
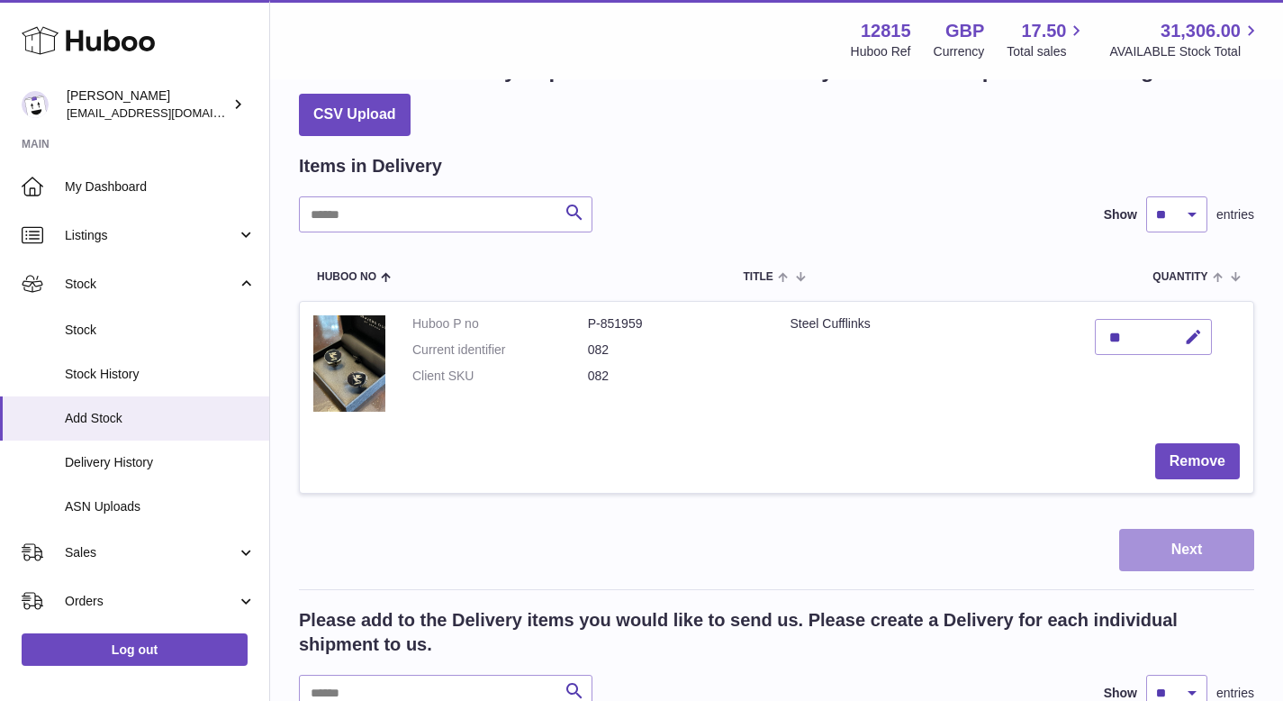
click at [1159, 549] on button "Next" at bounding box center [1186, 550] width 135 height 42
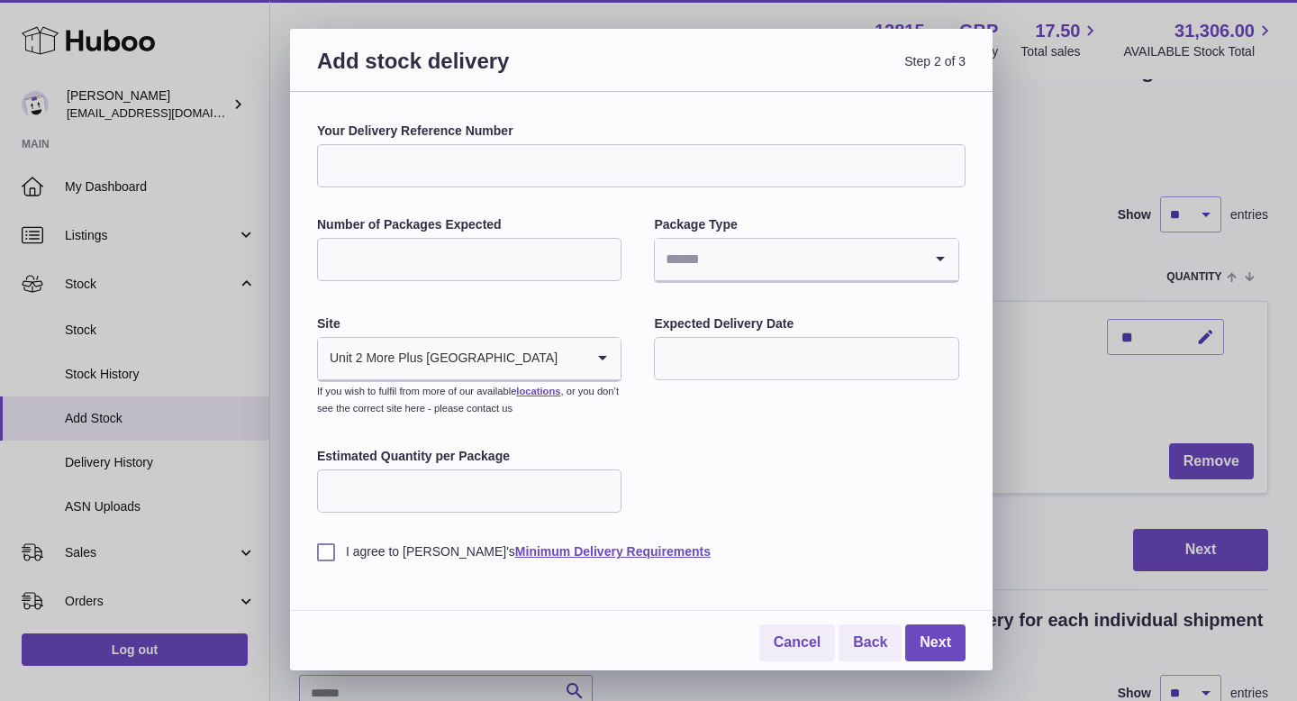
click at [568, 187] on div "Your Delivery Reference Number Number of Packages Expected Package Type Loading…" at bounding box center [641, 341] width 648 height 438
click at [566, 153] on input "Your Delivery Reference Number" at bounding box center [641, 165] width 648 height 43
type input "**********"
click at [442, 258] on input "Number of Packages Expected" at bounding box center [469, 259] width 304 height 43
type input "*"
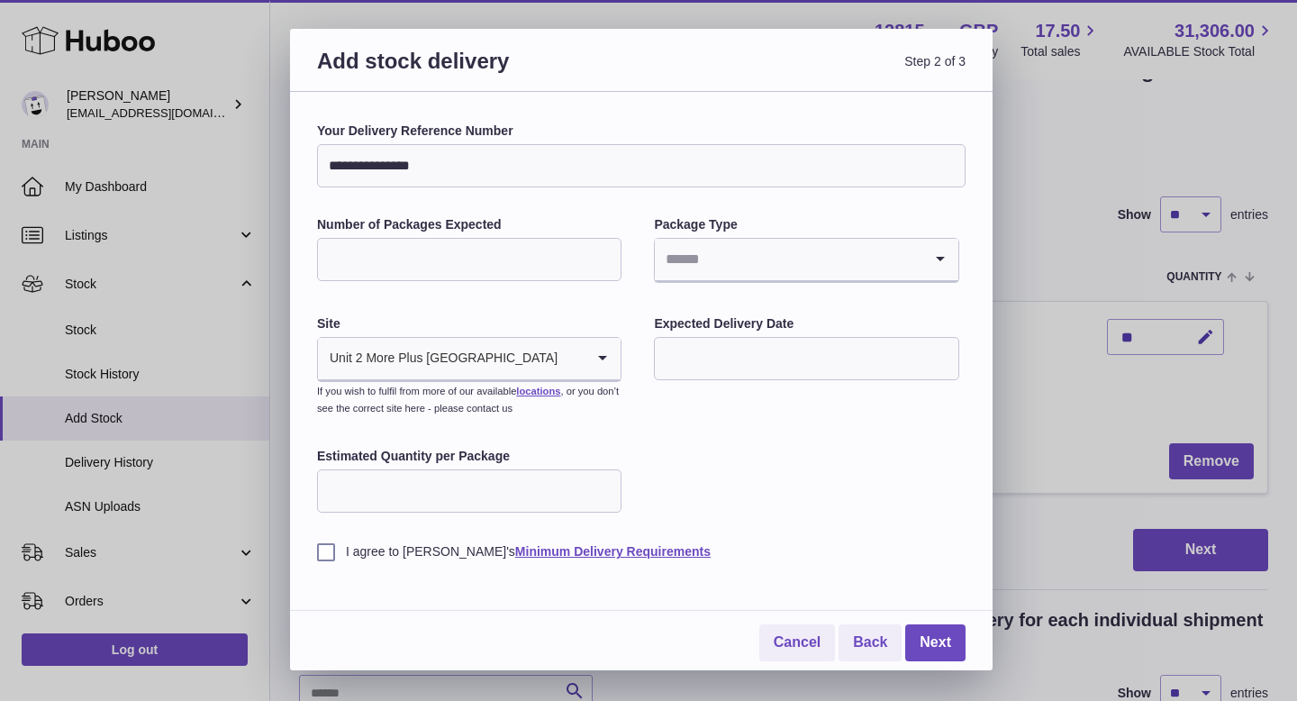
click at [732, 277] on input "Search for option" at bounding box center [788, 259] width 267 height 41
click at [716, 298] on li "Unknown" at bounding box center [806, 308] width 301 height 36
click at [678, 267] on div "Unknown" at bounding box center [788, 259] width 267 height 41
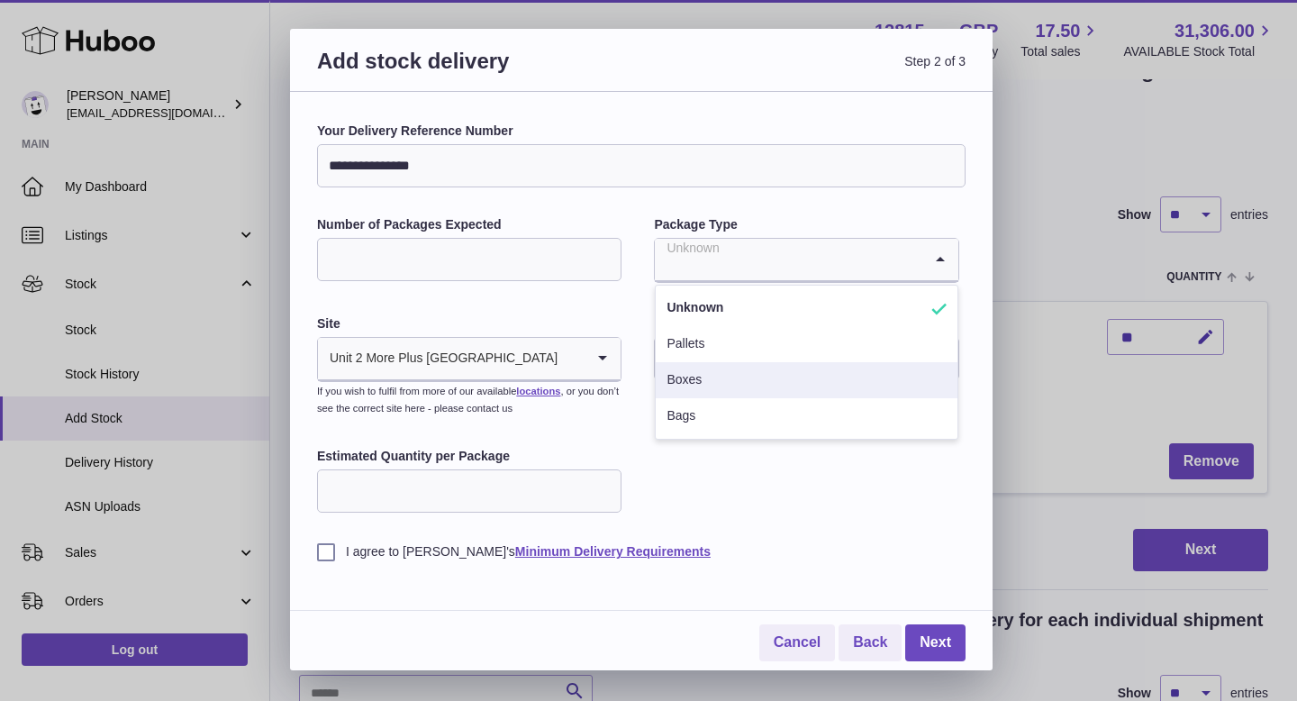
click at [694, 385] on li "Boxes" at bounding box center [806, 380] width 301 height 36
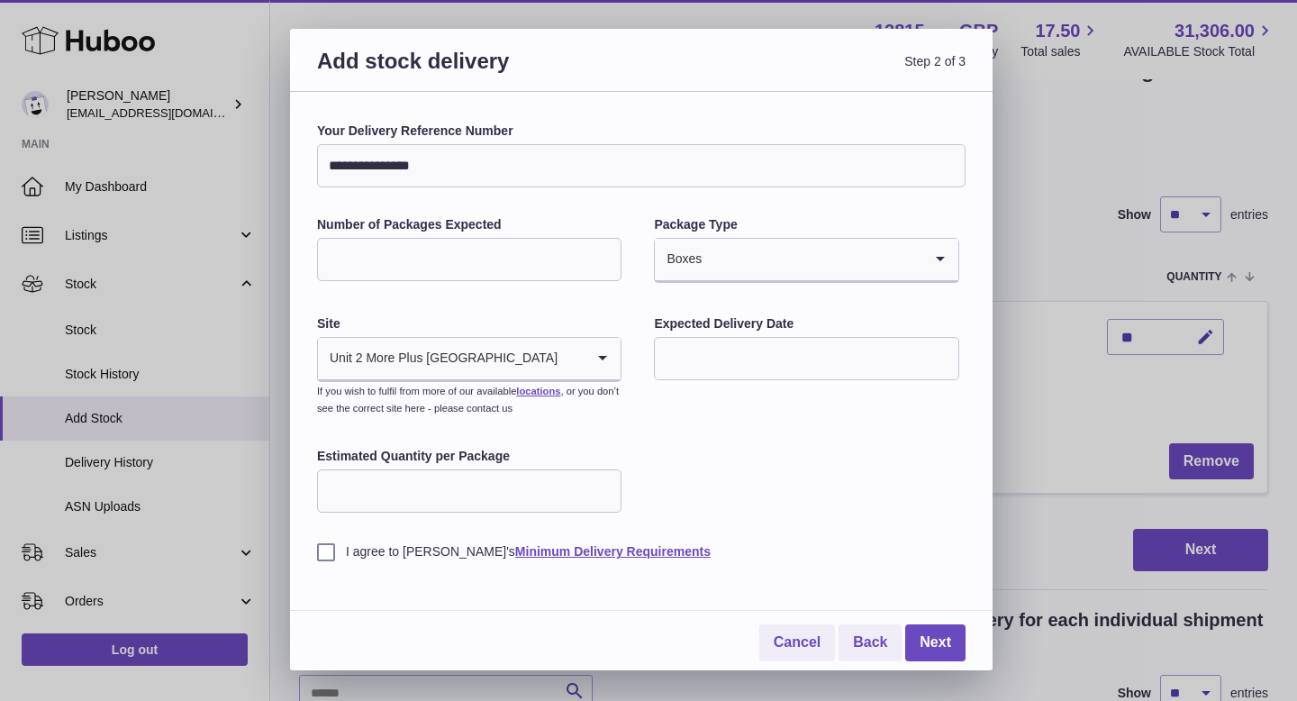
click at [684, 398] on div "**********" at bounding box center [641, 341] width 648 height 438
click at [558, 492] on input "Estimated Quantity per Package" at bounding box center [469, 490] width 304 height 43
type input "**"
click at [729, 470] on div "**********" at bounding box center [641, 341] width 648 height 438
click at [337, 553] on label "I agree to Huboo's Minimum Delivery Requirements" at bounding box center [641, 551] width 648 height 17
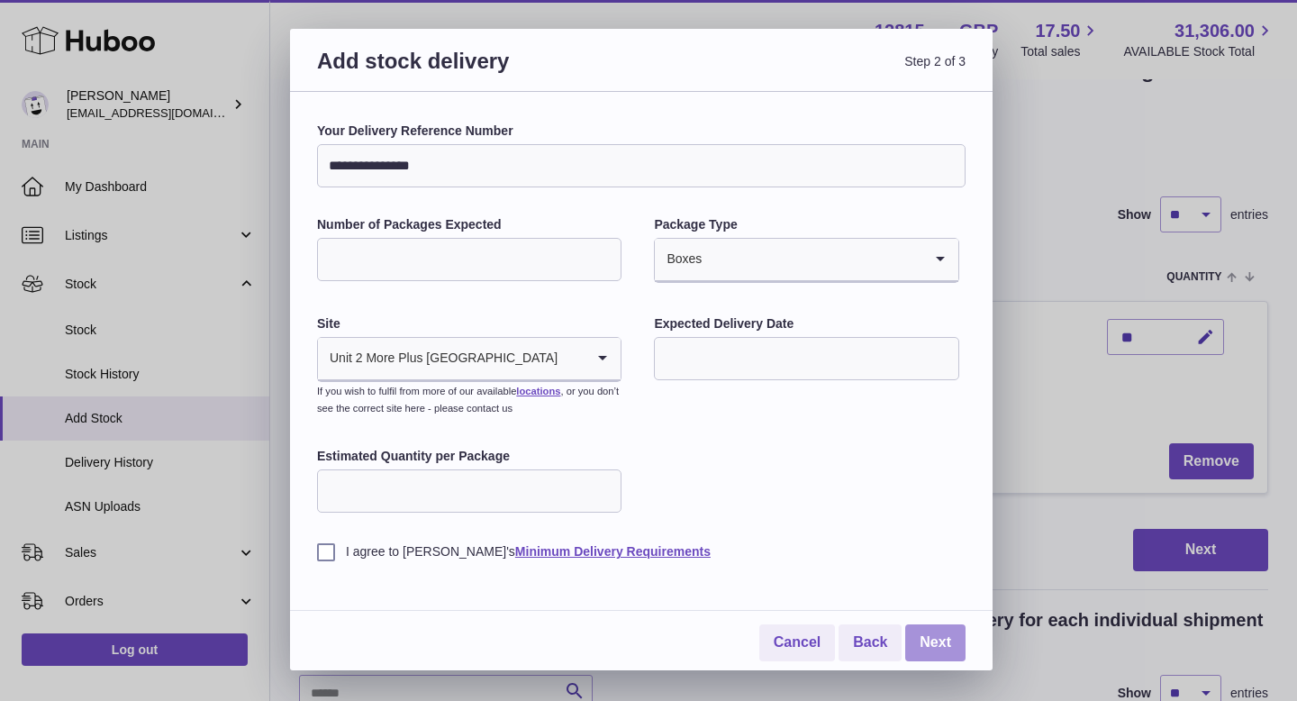
click at [936, 635] on link "Next" at bounding box center [935, 642] width 60 height 37
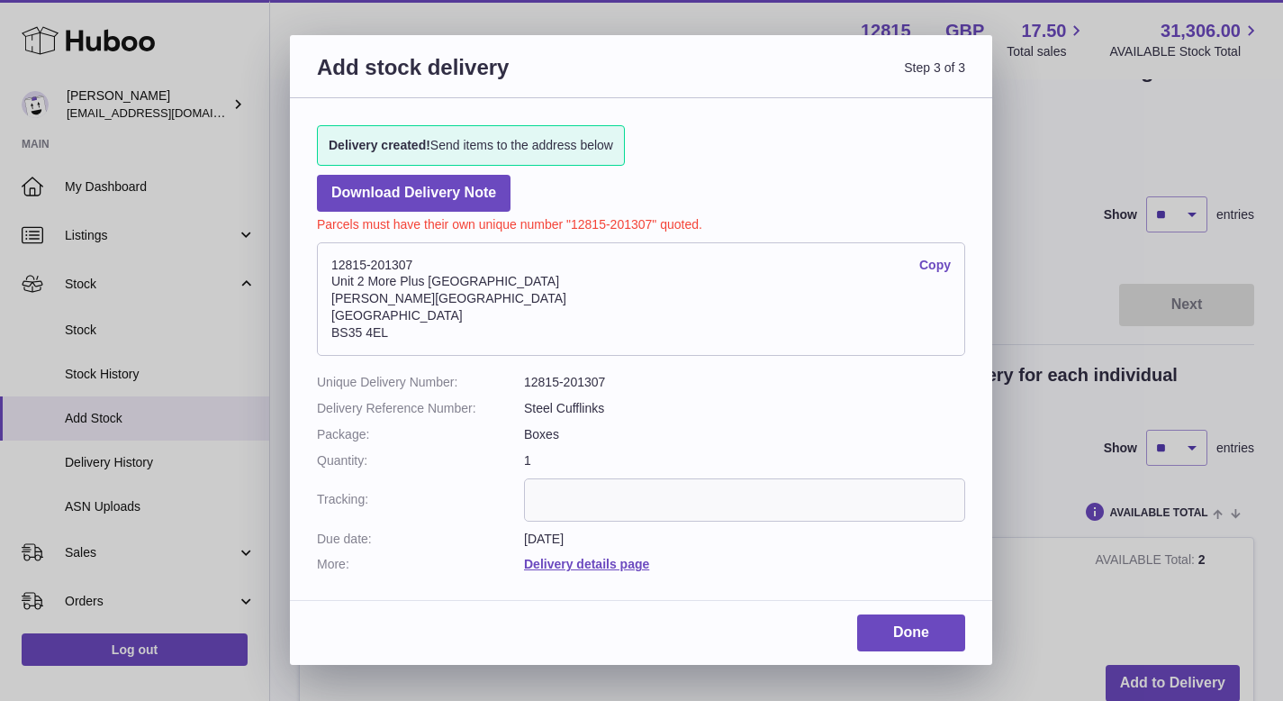
click at [936, 265] on link "Copy" at bounding box center [935, 265] width 32 height 17
click at [592, 497] on input "text" at bounding box center [744, 499] width 441 height 43
click at [733, 447] on dl "Unique Delivery Number: 12815-201307 Delivery Reference Number: Steel Cufflinks…" at bounding box center [641, 473] width 648 height 199
click at [884, 627] on link "Done" at bounding box center [911, 632] width 108 height 37
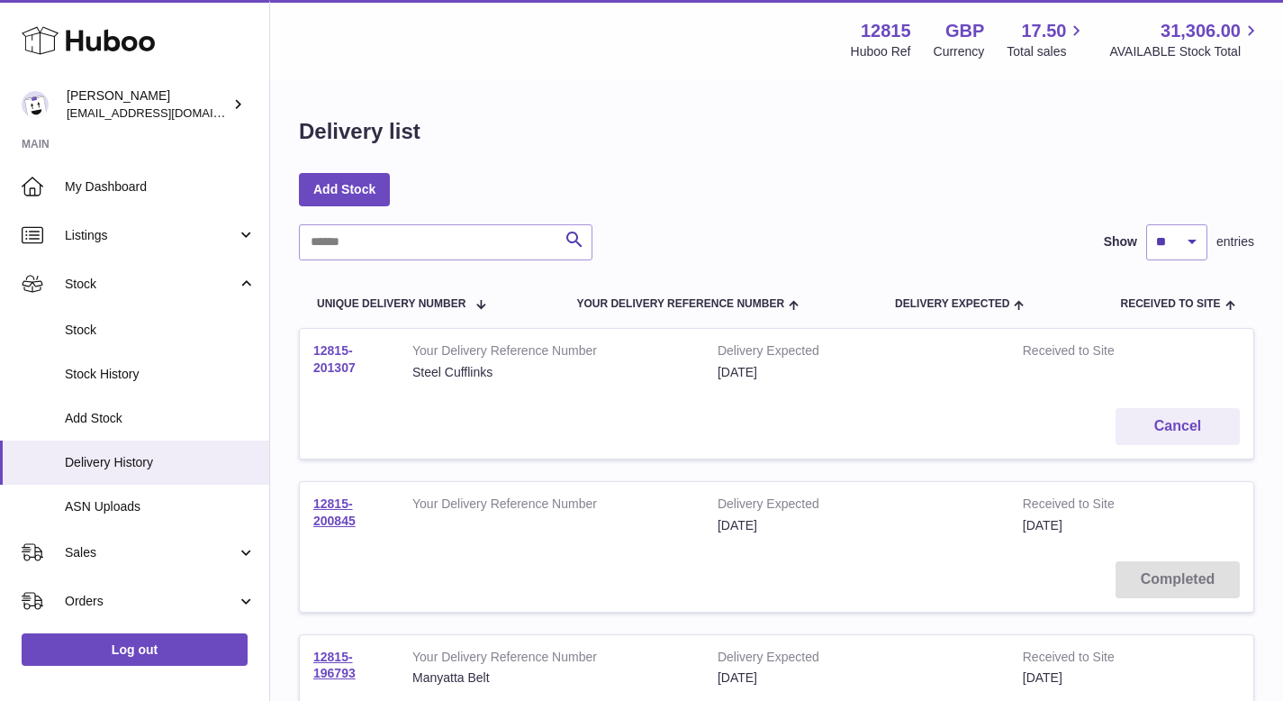
click at [337, 365] on link "12815-201307" at bounding box center [334, 359] width 42 height 32
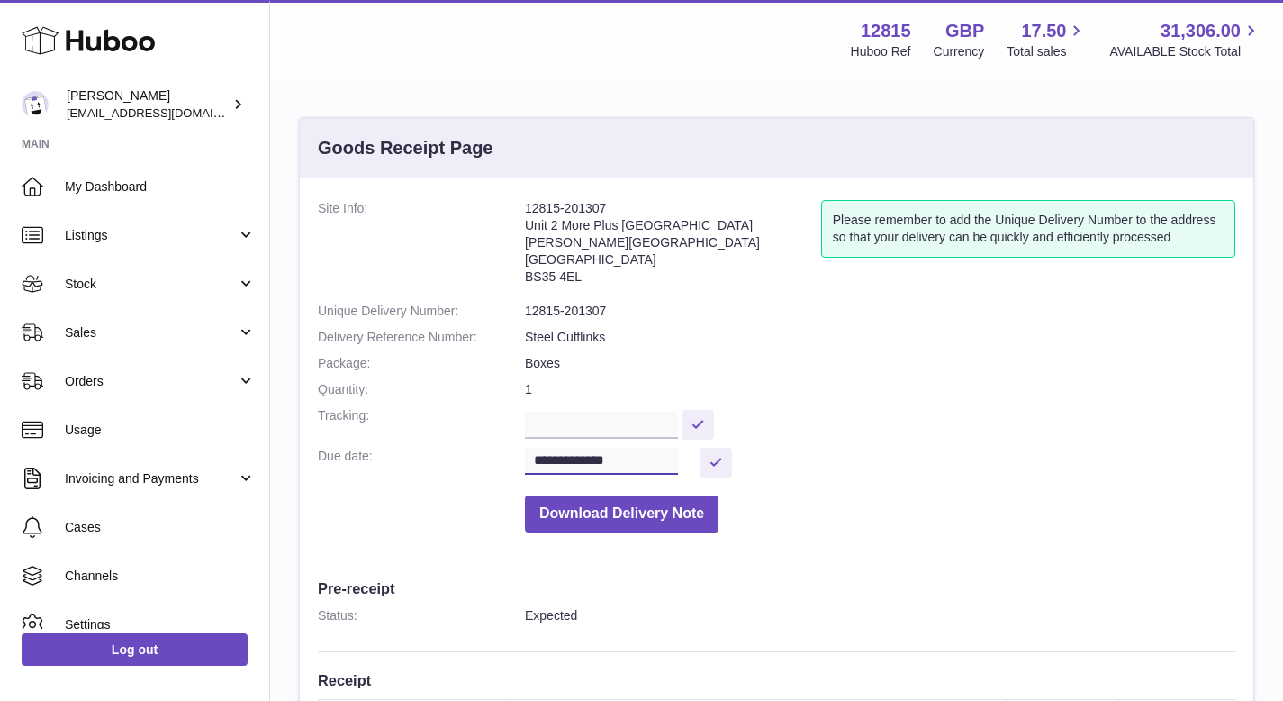
click at [648, 460] on input "**********" at bounding box center [601, 461] width 153 height 27
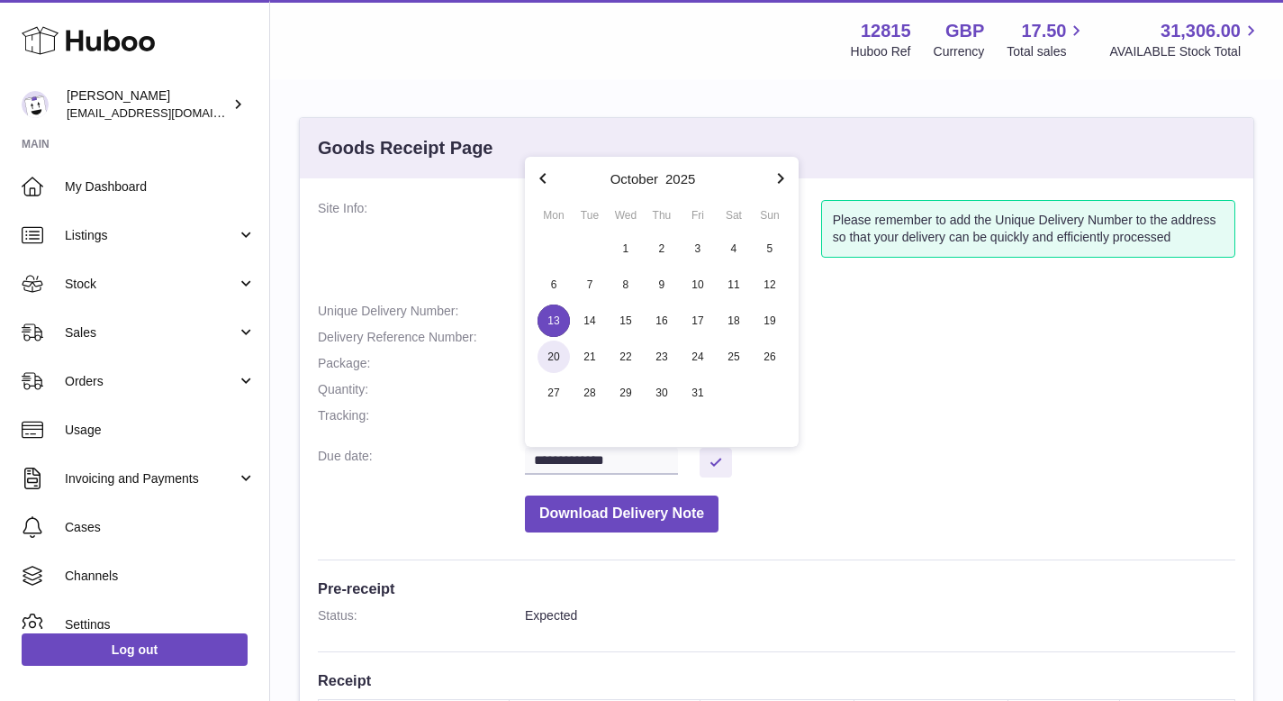
click at [564, 348] on span "20" at bounding box center [554, 356] width 32 height 32
type input "**********"
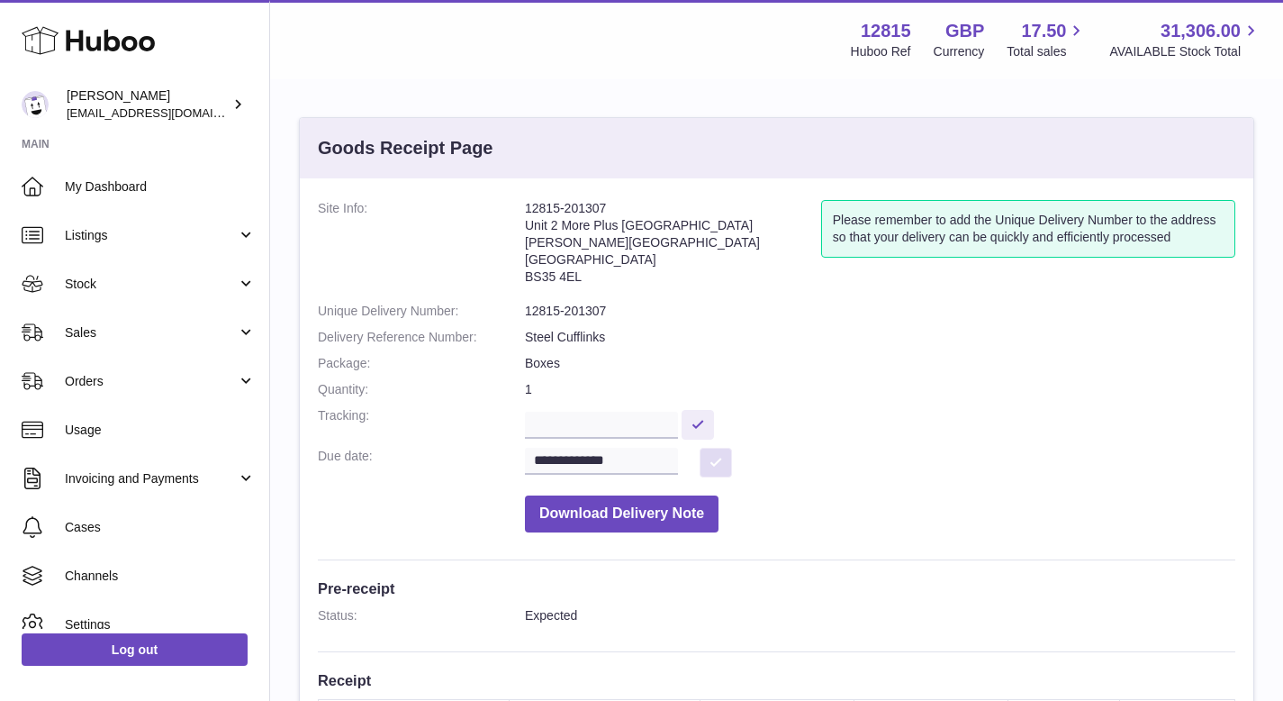
click at [721, 465] on button at bounding box center [716, 463] width 32 height 30
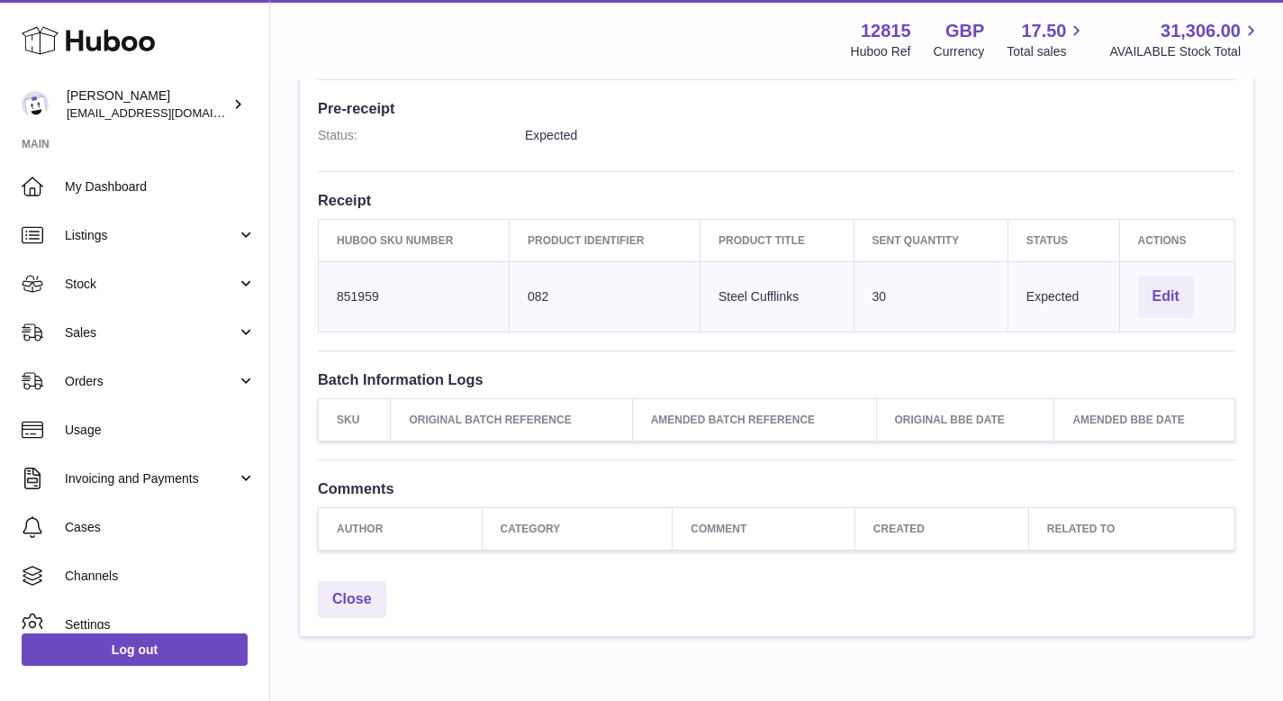
scroll to position [557, 0]
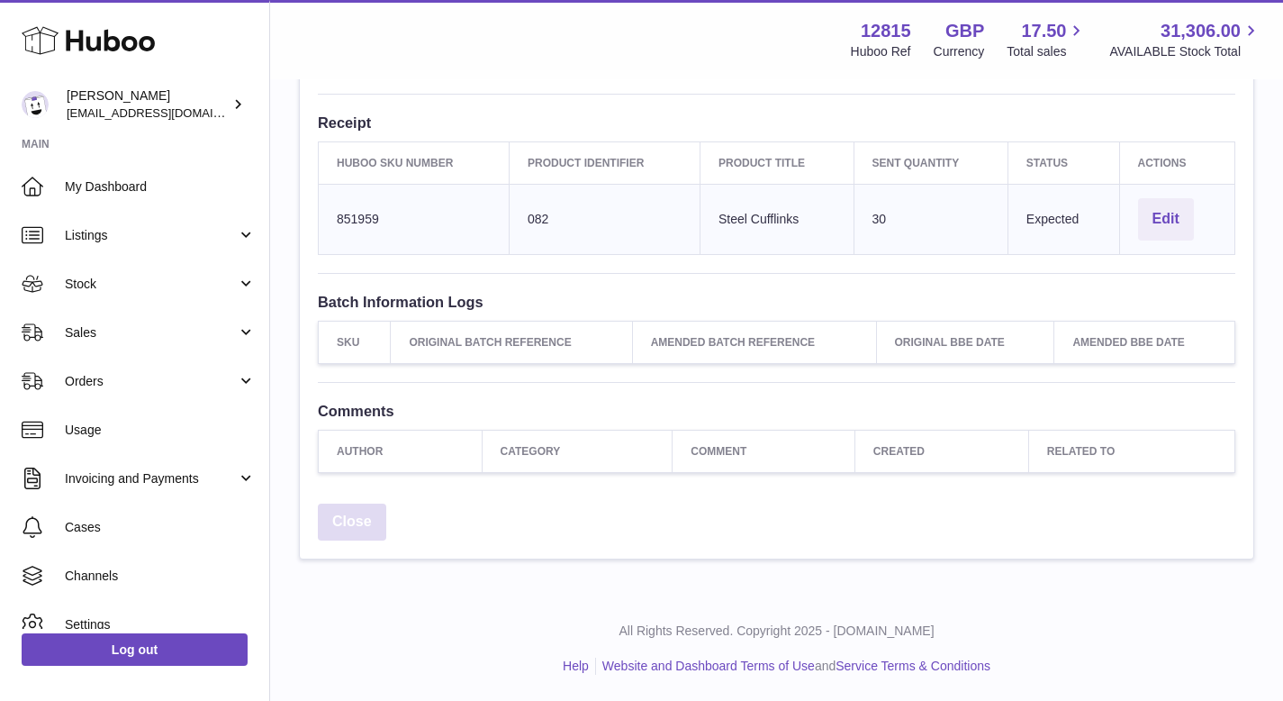
click at [370, 530] on link "Close" at bounding box center [352, 521] width 68 height 37
